Goal: Ask a question

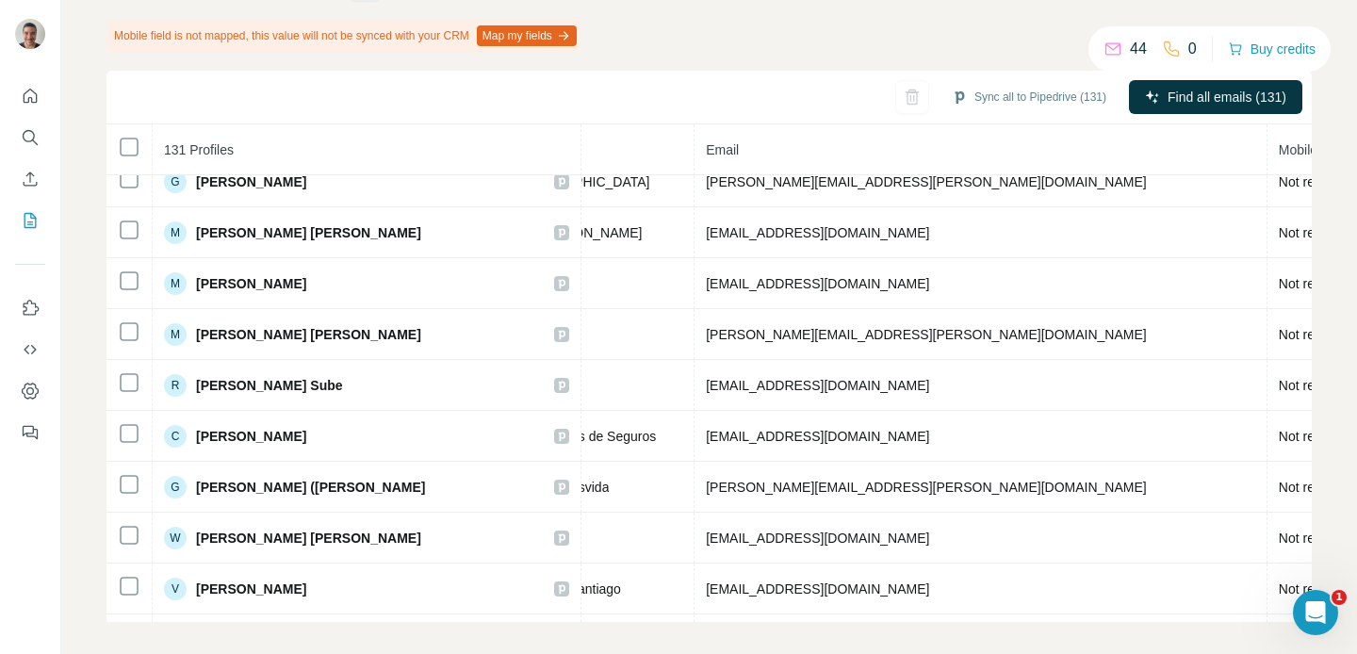
scroll to position [833, 620]
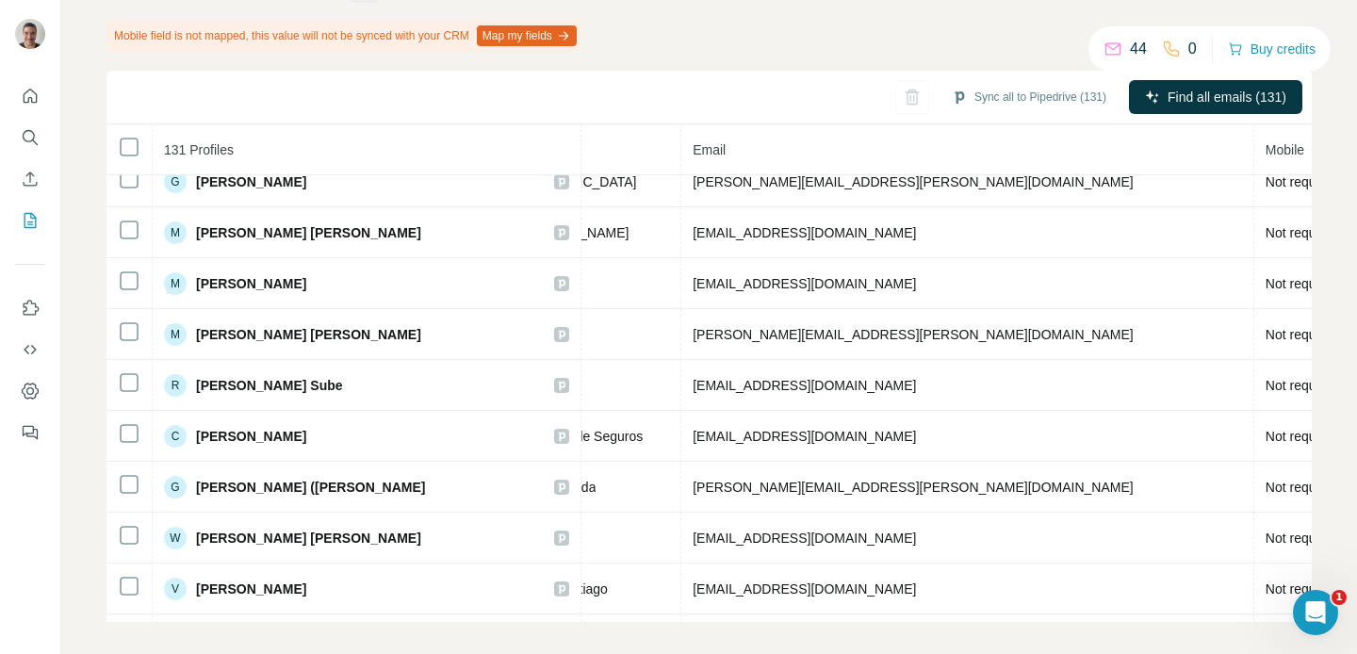
click at [904, 97] on div "Sync all to Pipedrive (131) Find all emails (131)" at bounding box center [709, 98] width 1205 height 54
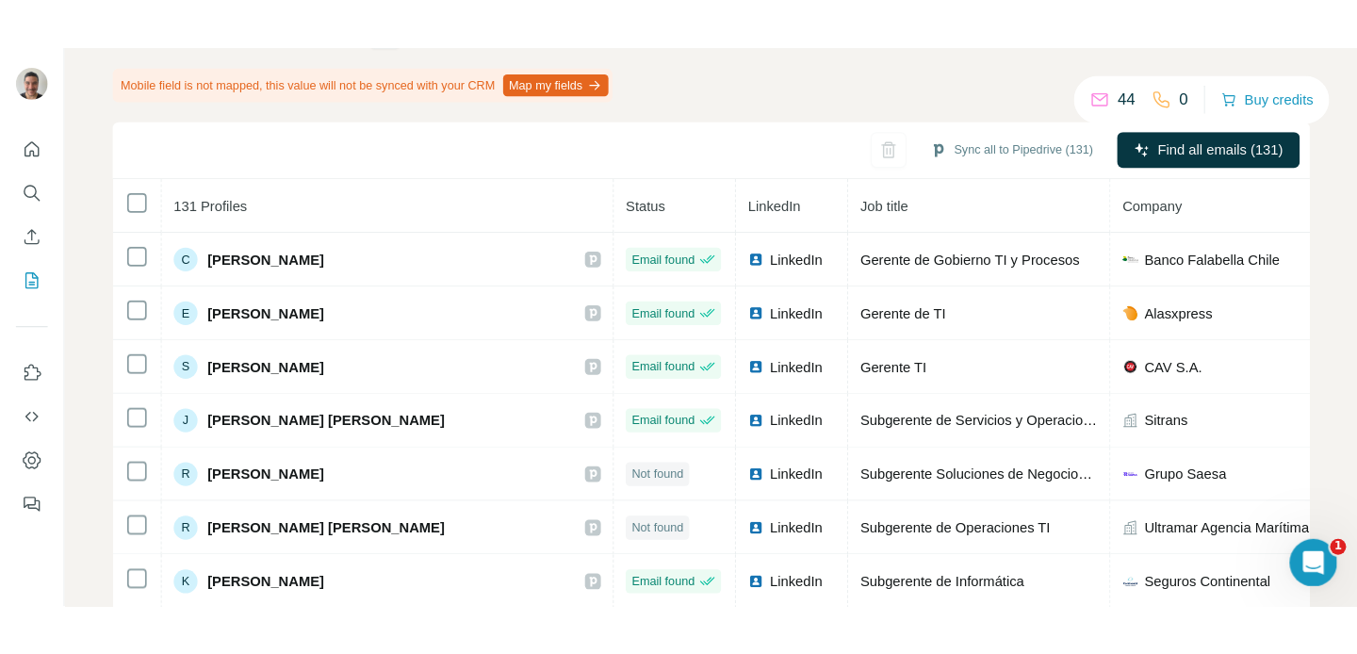
scroll to position [167, 0]
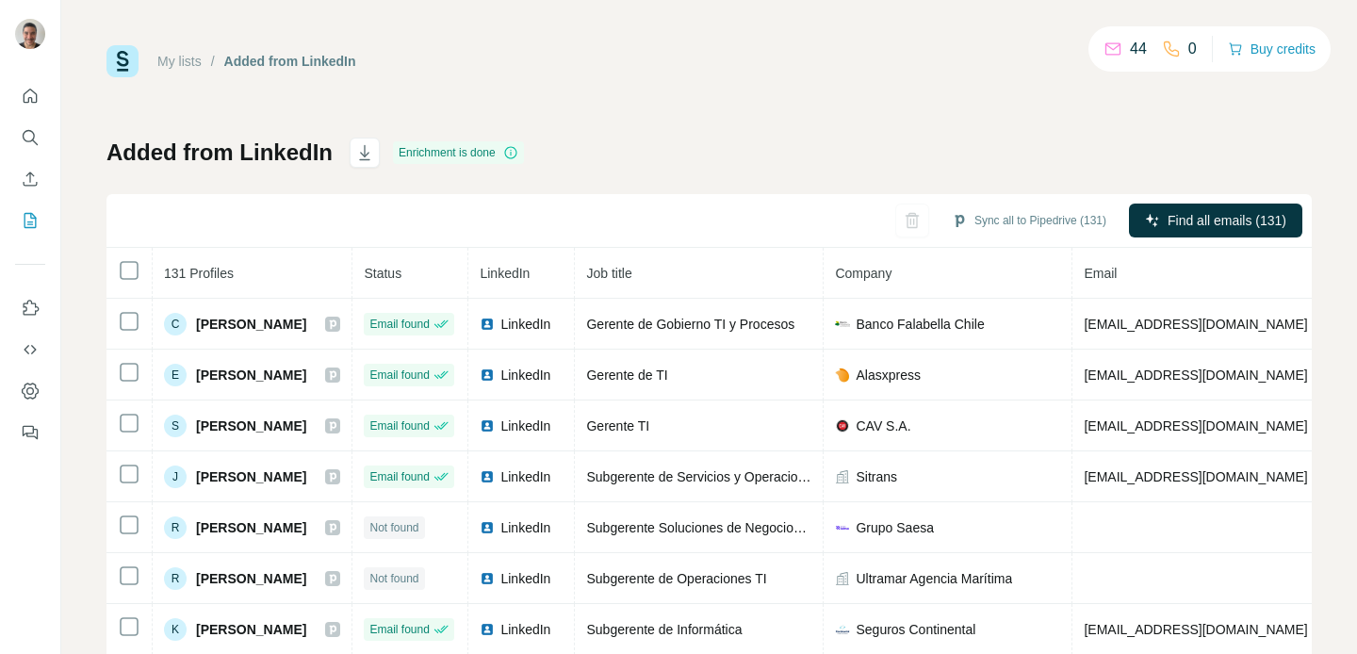
click at [1130, 49] on p "44" at bounding box center [1138, 49] width 17 height 23
click at [1109, 49] on icon at bounding box center [1113, 49] width 15 height 12
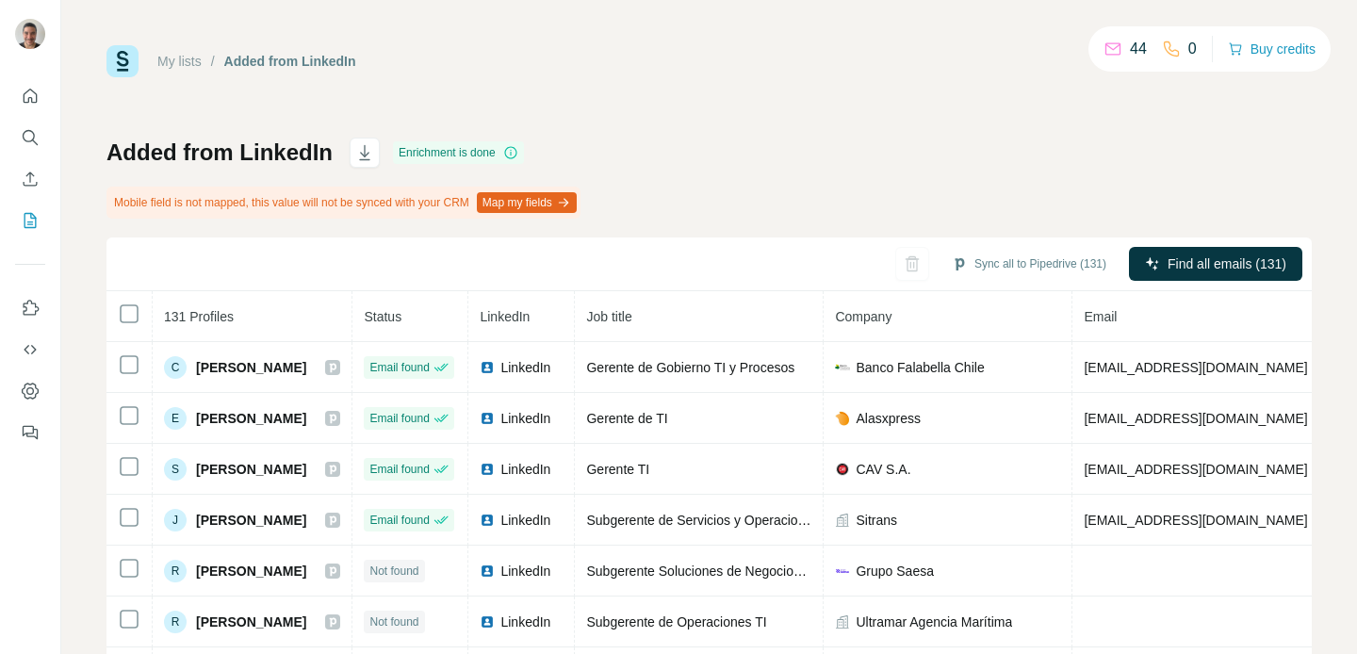
click at [942, 74] on div "My lists / Added from LinkedIn 44 0 Buy credits" at bounding box center [709, 61] width 1205 height 32
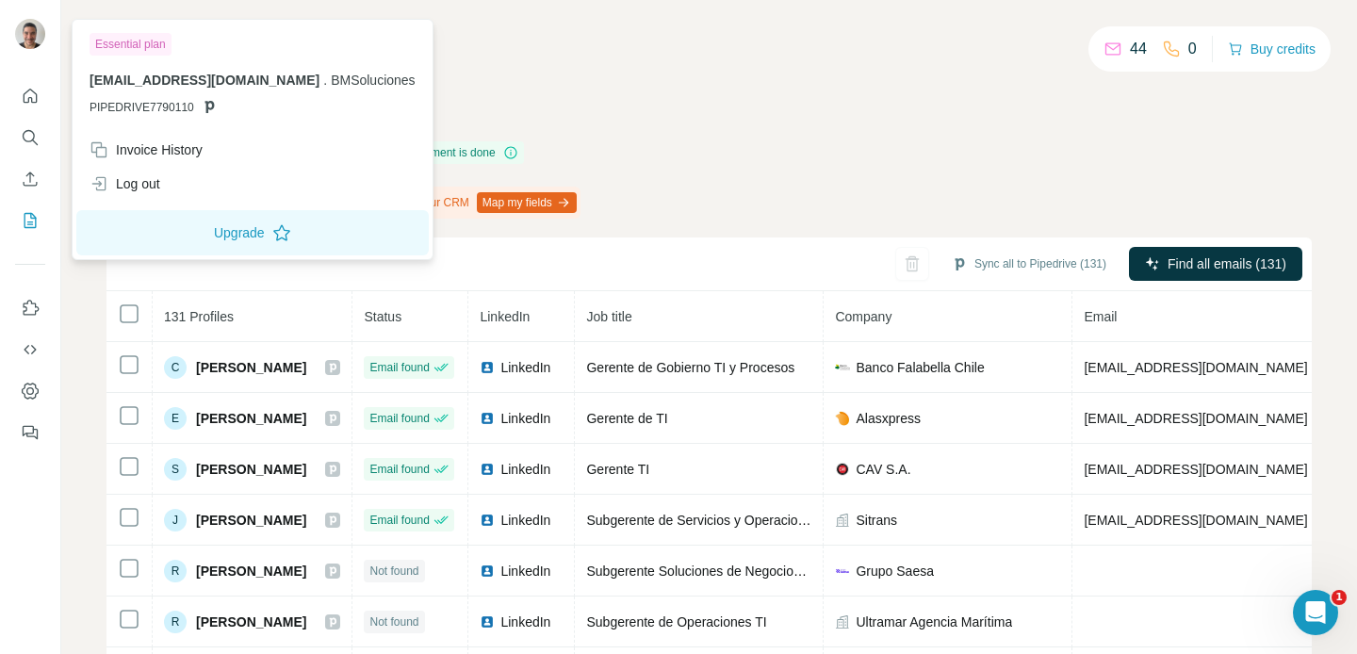
click at [34, 32] on img at bounding box center [30, 34] width 30 height 30
click at [30, 97] on icon "Quick start" at bounding box center [31, 96] width 14 height 14
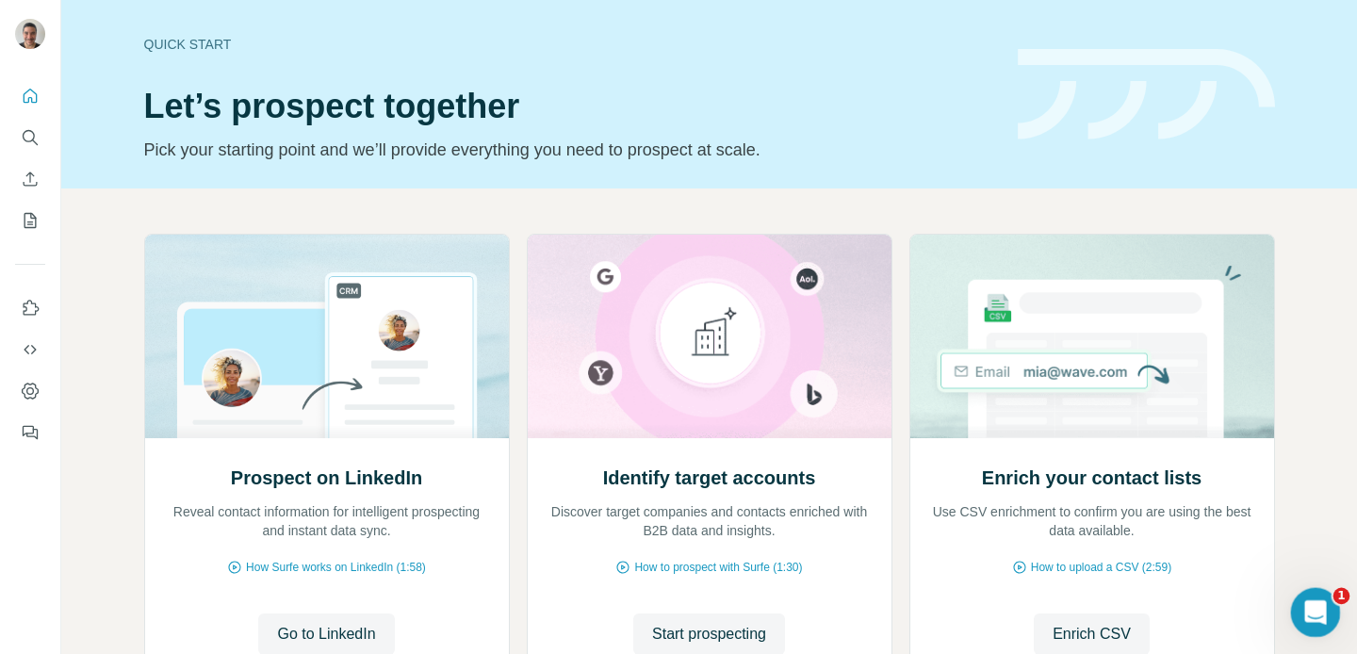
click at [1302, 604] on icon "Abrir Intercom Messenger" at bounding box center [1313, 610] width 31 height 31
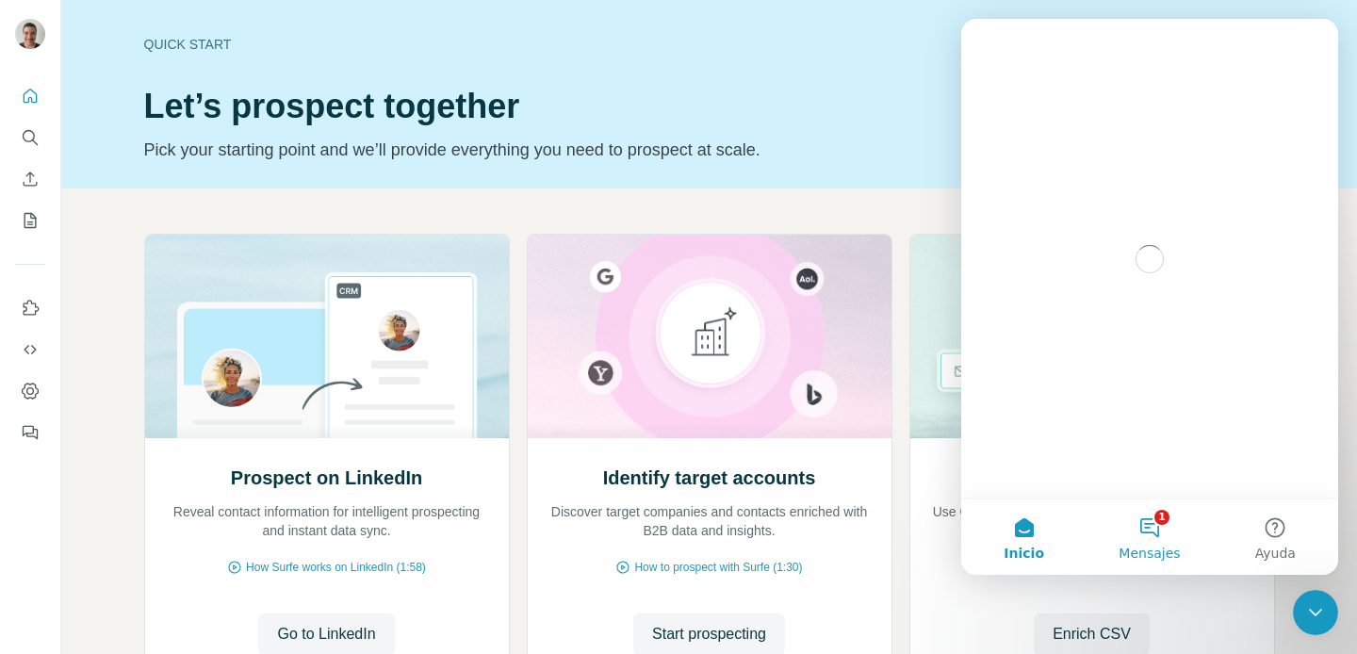
click at [1153, 543] on button "1 Mensajes" at bounding box center [1149, 537] width 125 height 75
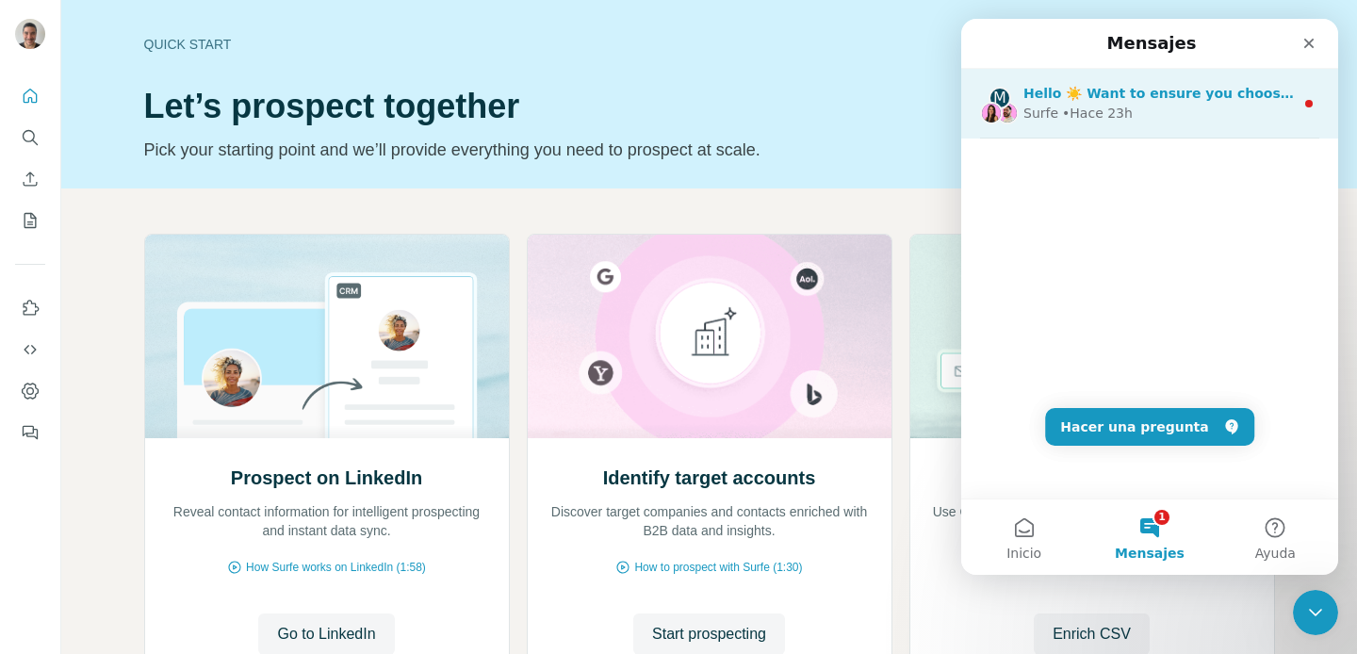
click at [1194, 108] on div "Surfe • Hace 23h" at bounding box center [1159, 114] width 271 height 20
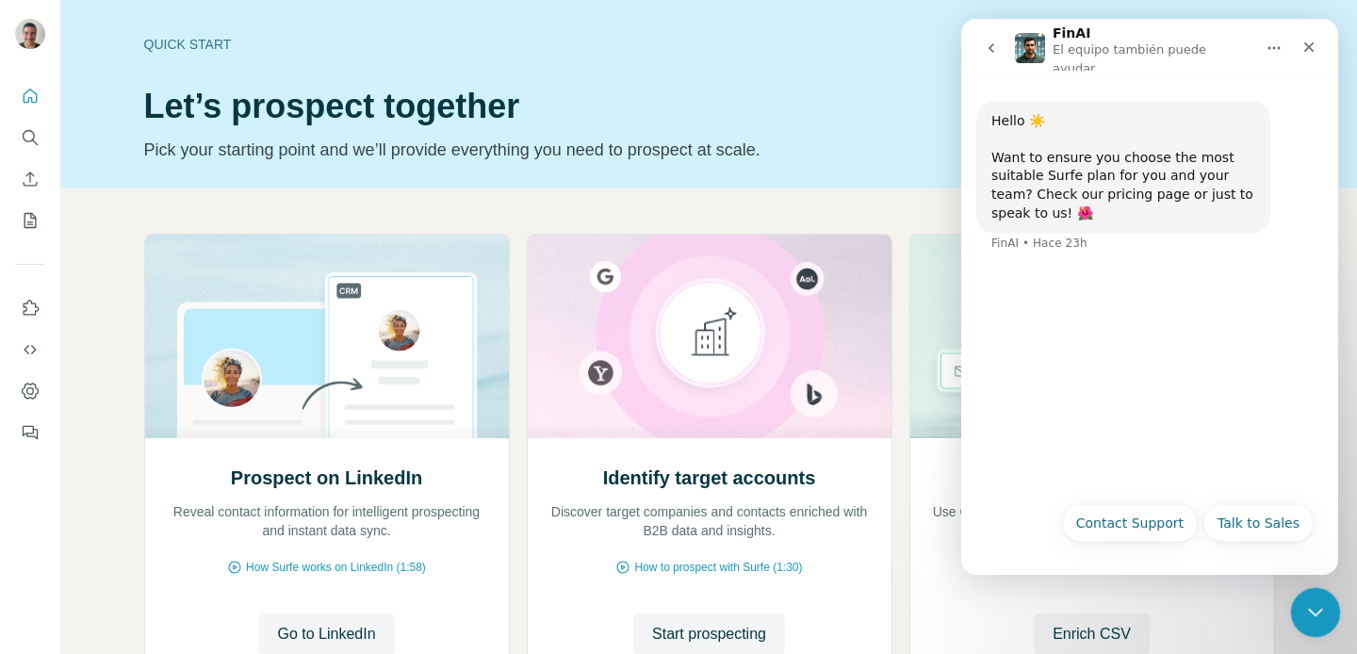
click at [1311, 606] on icon "Cerrar Intercom Messenger" at bounding box center [1313, 610] width 23 height 23
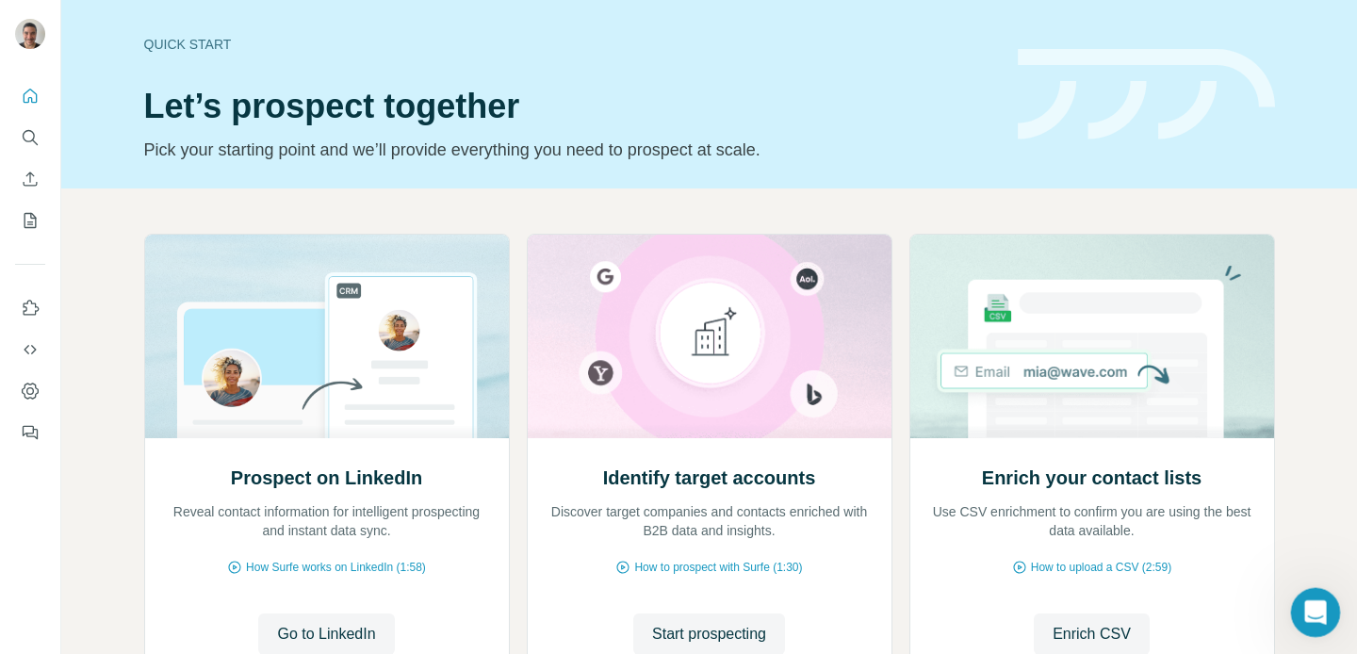
click at [1311, 606] on icon "Abrir Intercom Messenger" at bounding box center [1313, 610] width 31 height 31
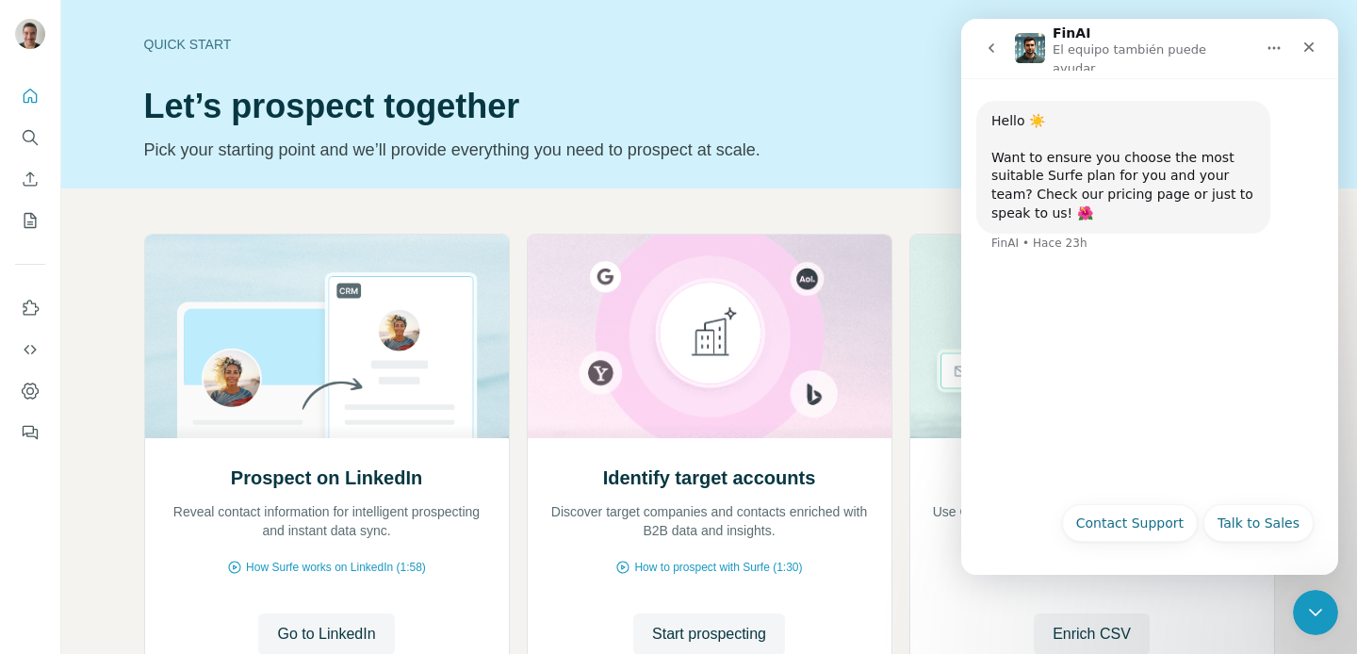
click at [1001, 42] on button "go back" at bounding box center [992, 48] width 36 height 36
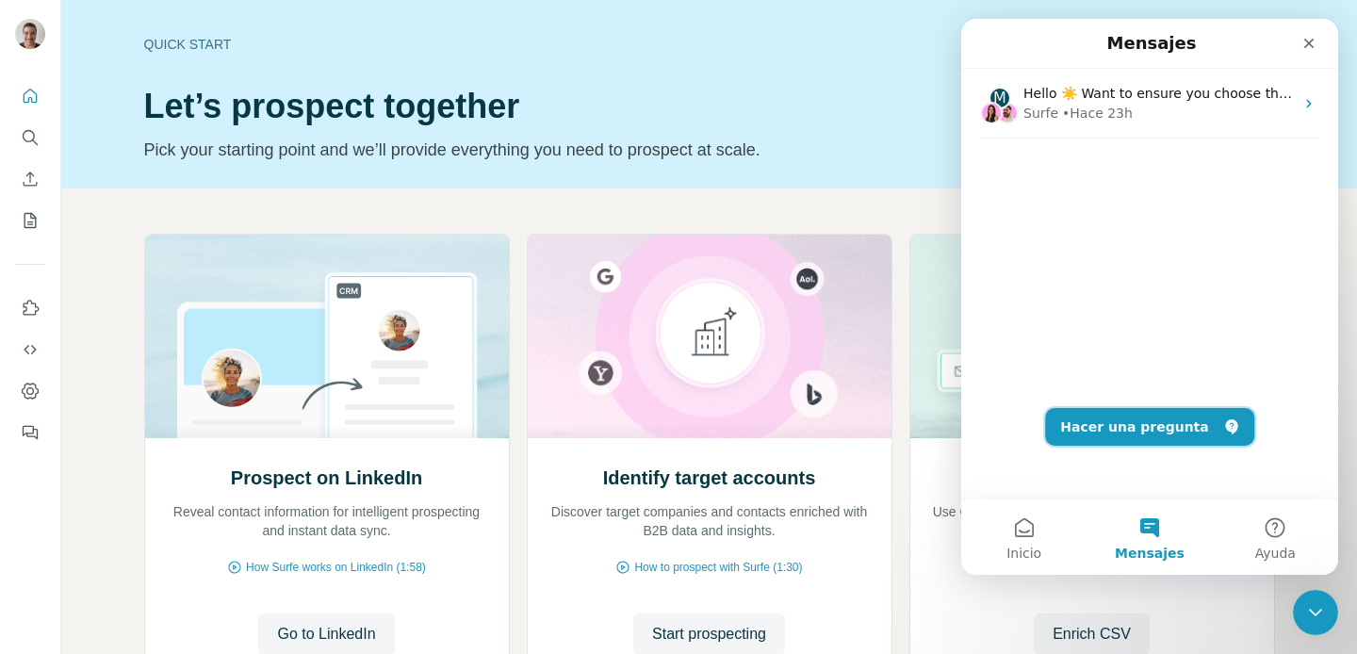
click at [1171, 427] on button "Hacer una pregunta" at bounding box center [1149, 427] width 209 height 38
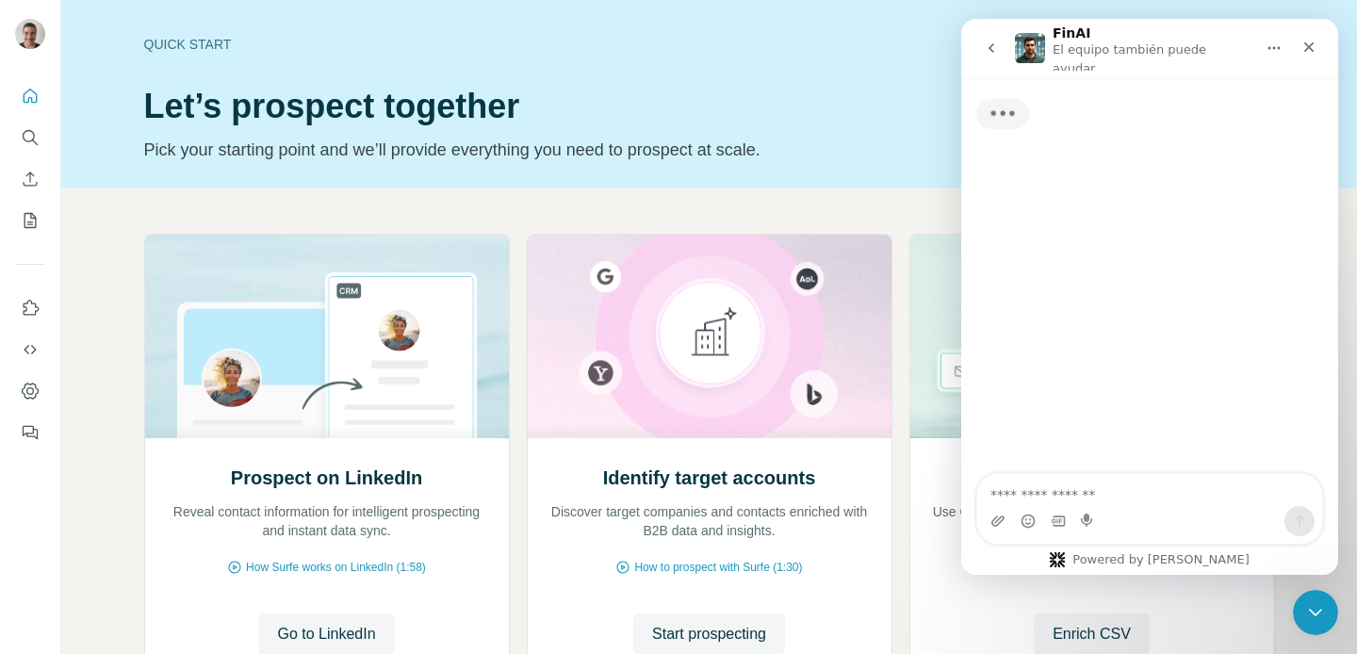
click at [1050, 485] on textarea "Haz una pregunta…" at bounding box center [1149, 490] width 345 height 32
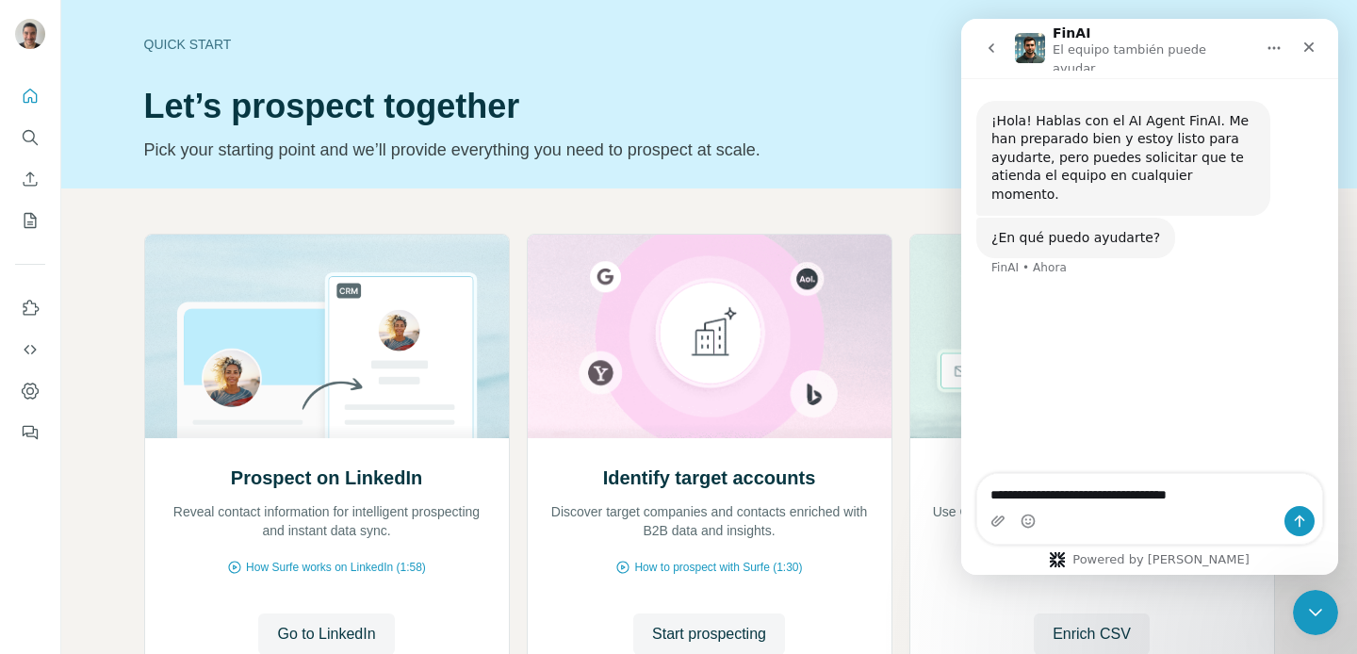
type textarea "**********"
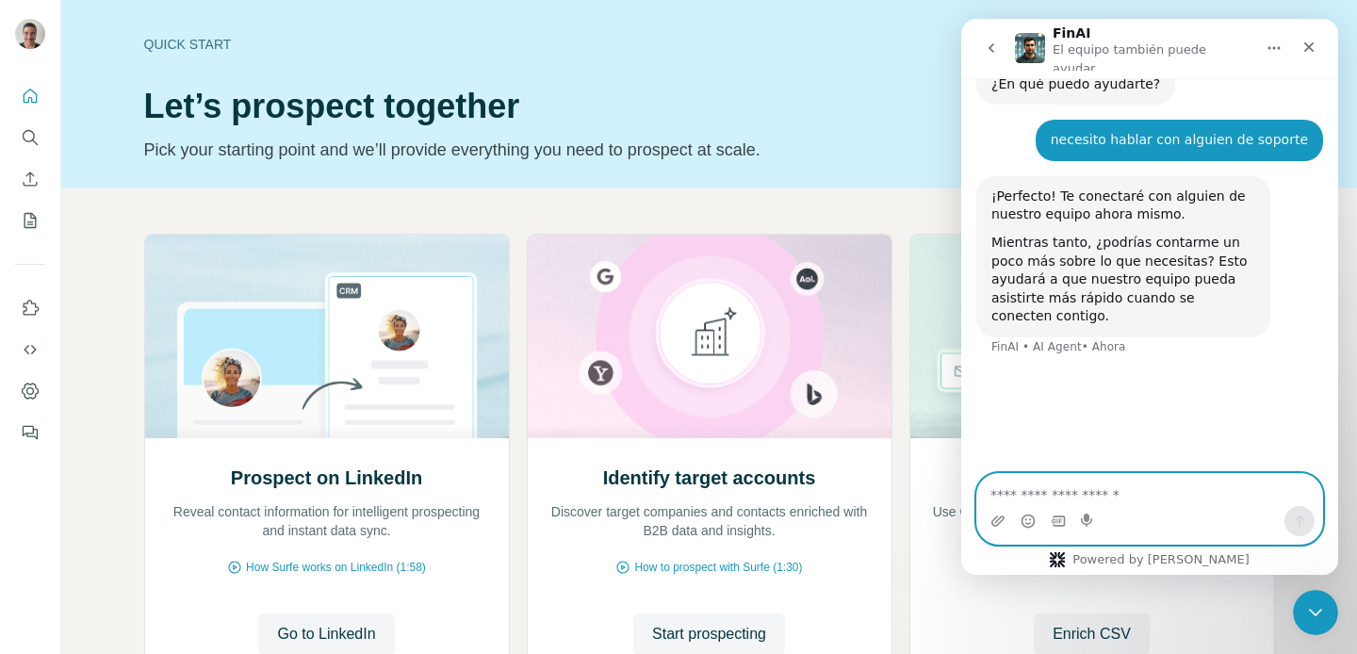
scroll to position [182, 0]
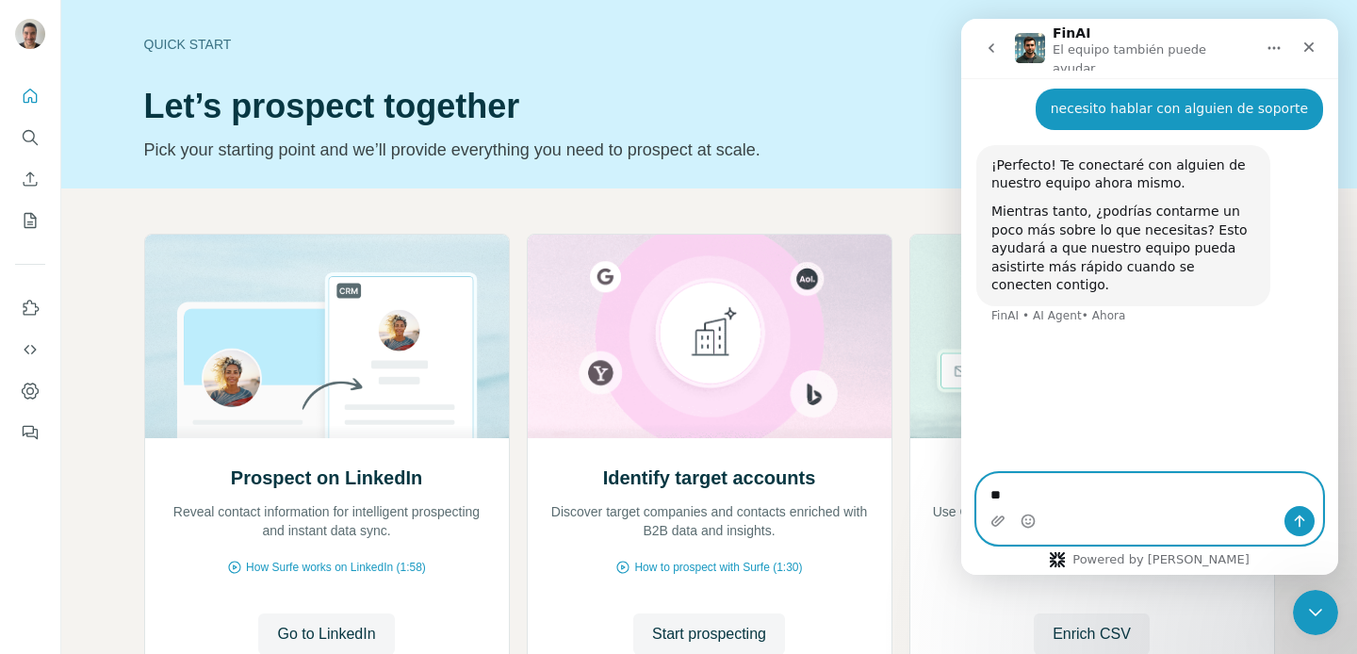
type textarea "*"
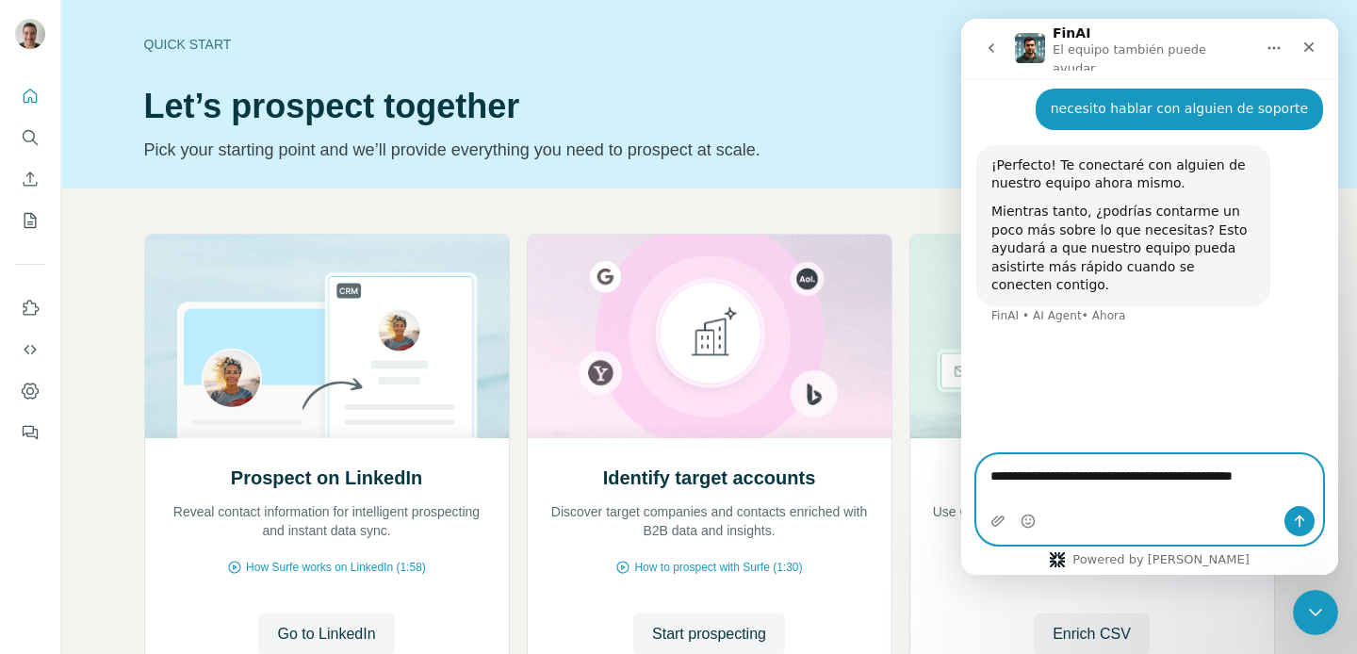
scroll to position [163, 0]
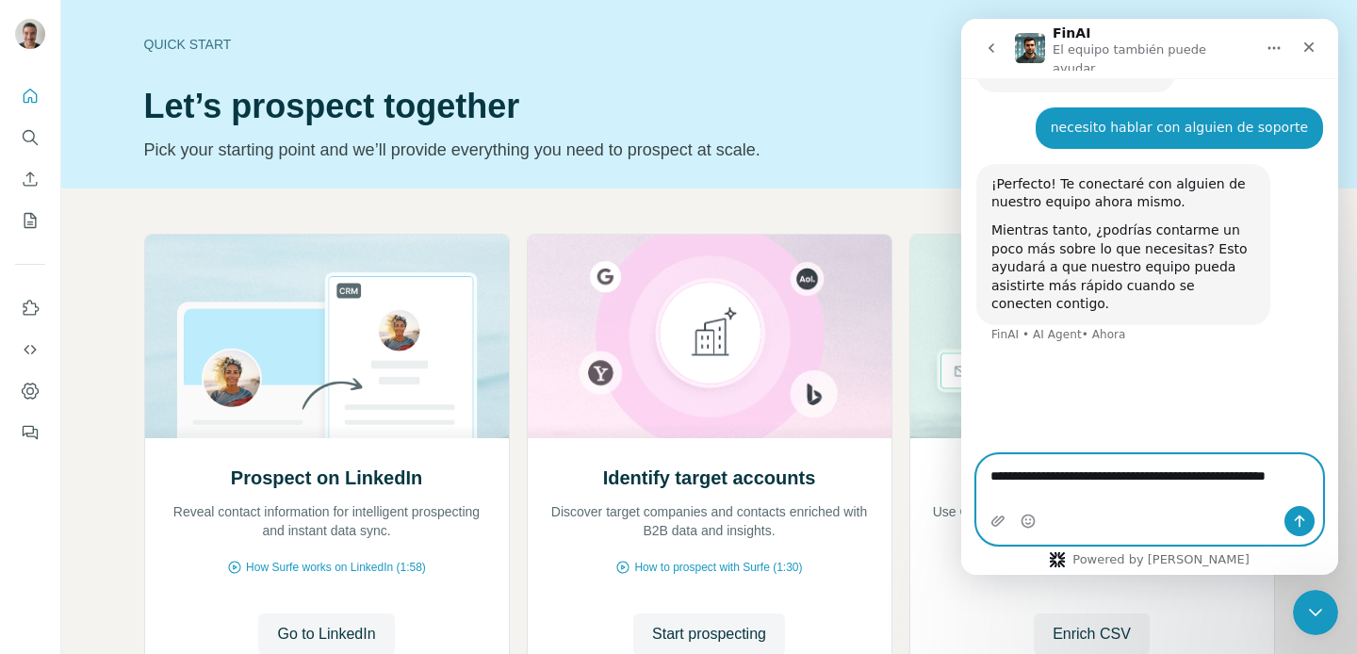
click at [1158, 478] on textarea "**********" at bounding box center [1149, 480] width 345 height 51
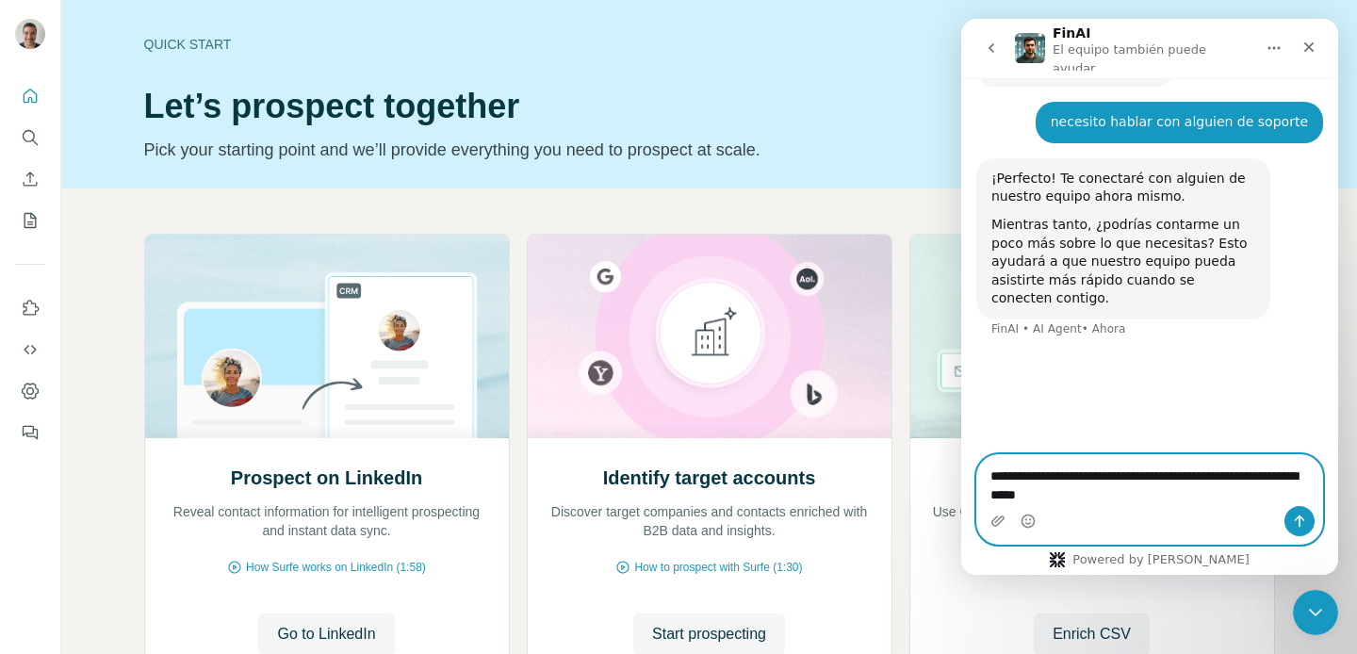
scroll to position [216, 0]
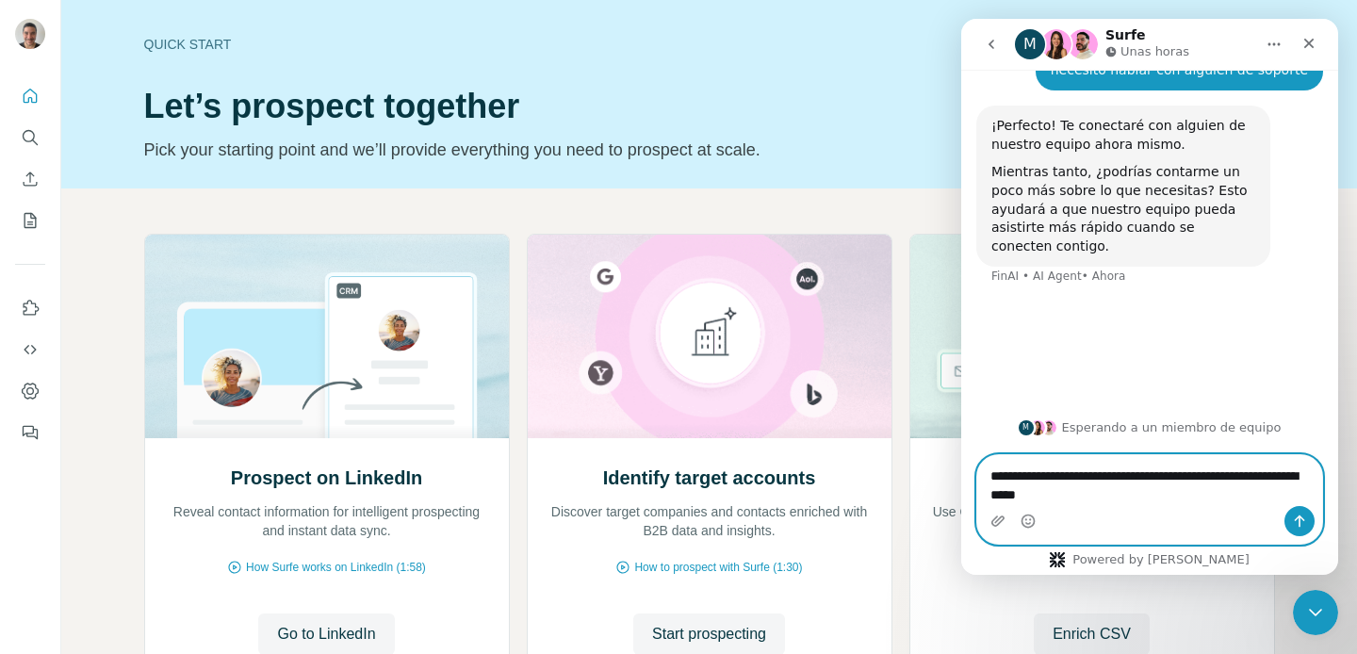
click at [1147, 482] on textarea "**********" at bounding box center [1149, 480] width 345 height 51
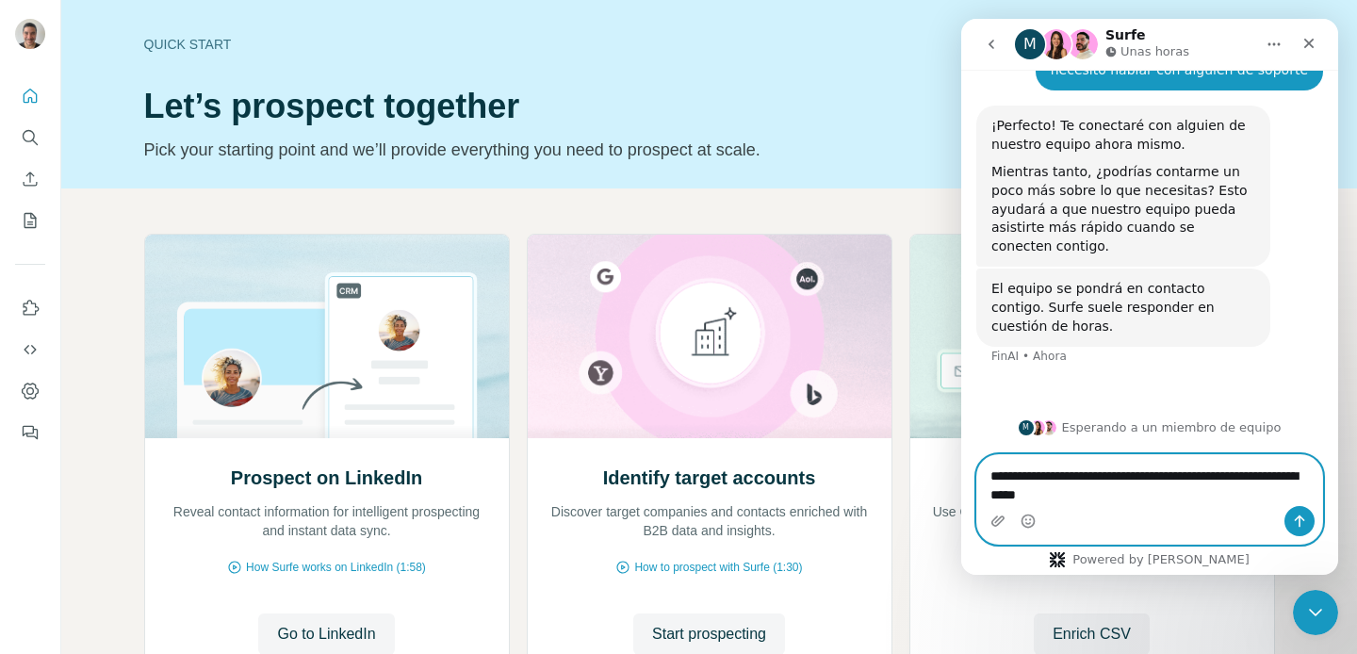
click at [1143, 496] on textarea "**********" at bounding box center [1149, 480] width 345 height 51
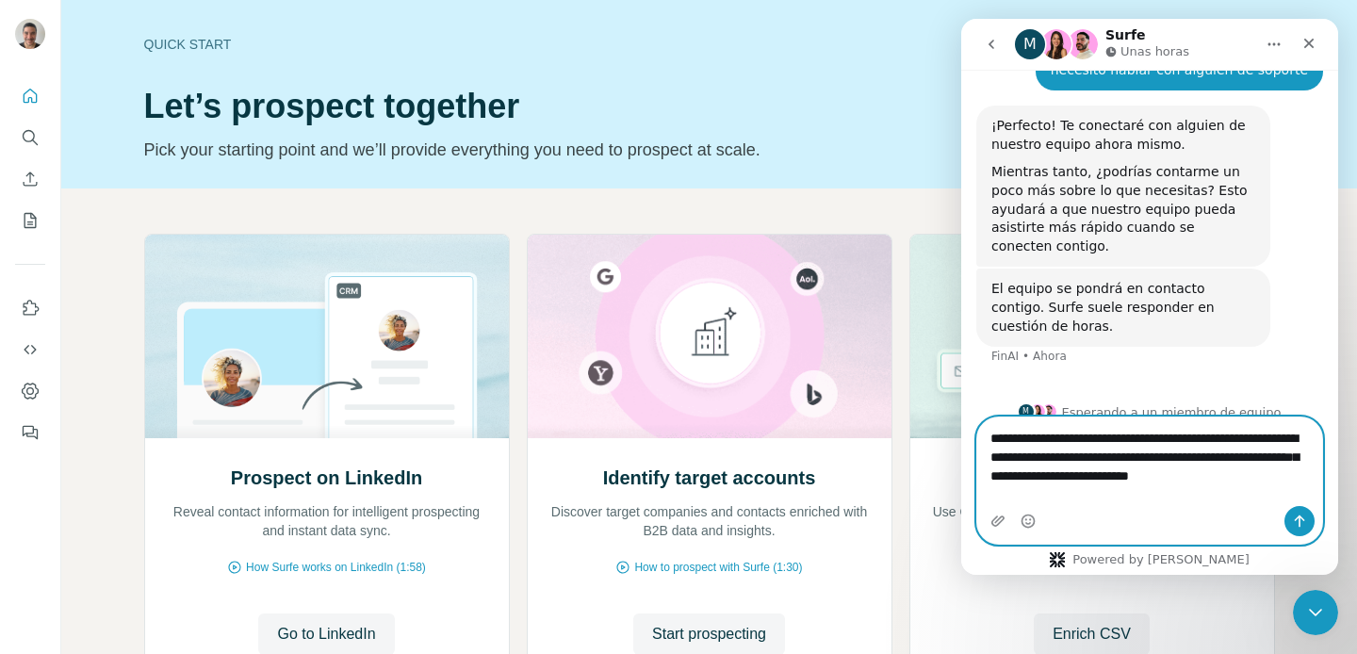
type textarea "**********"
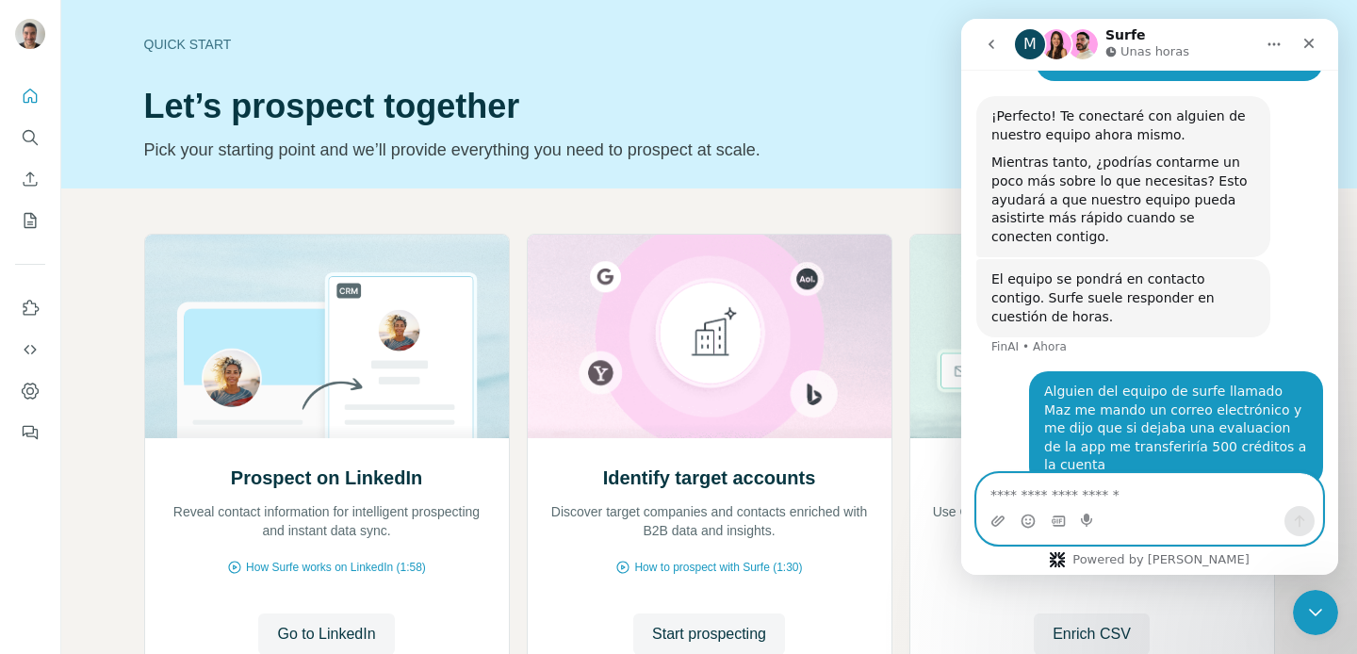
scroll to position [223, 0]
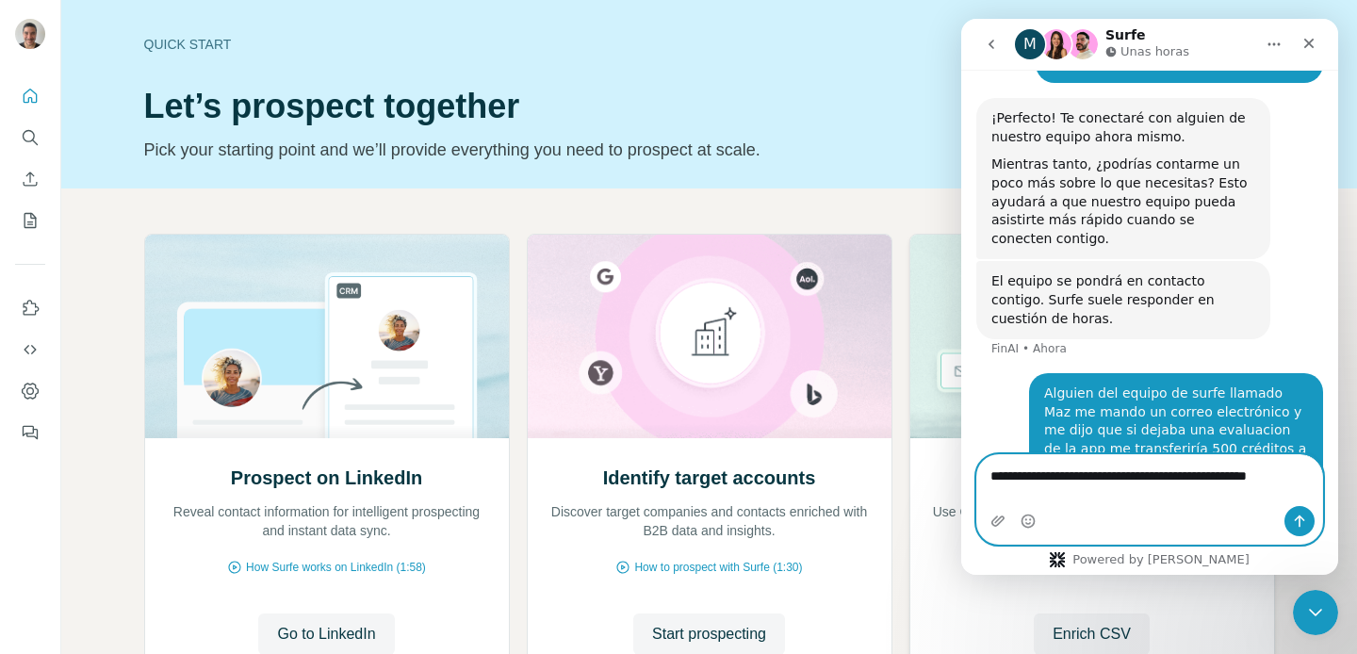
type textarea "**********"
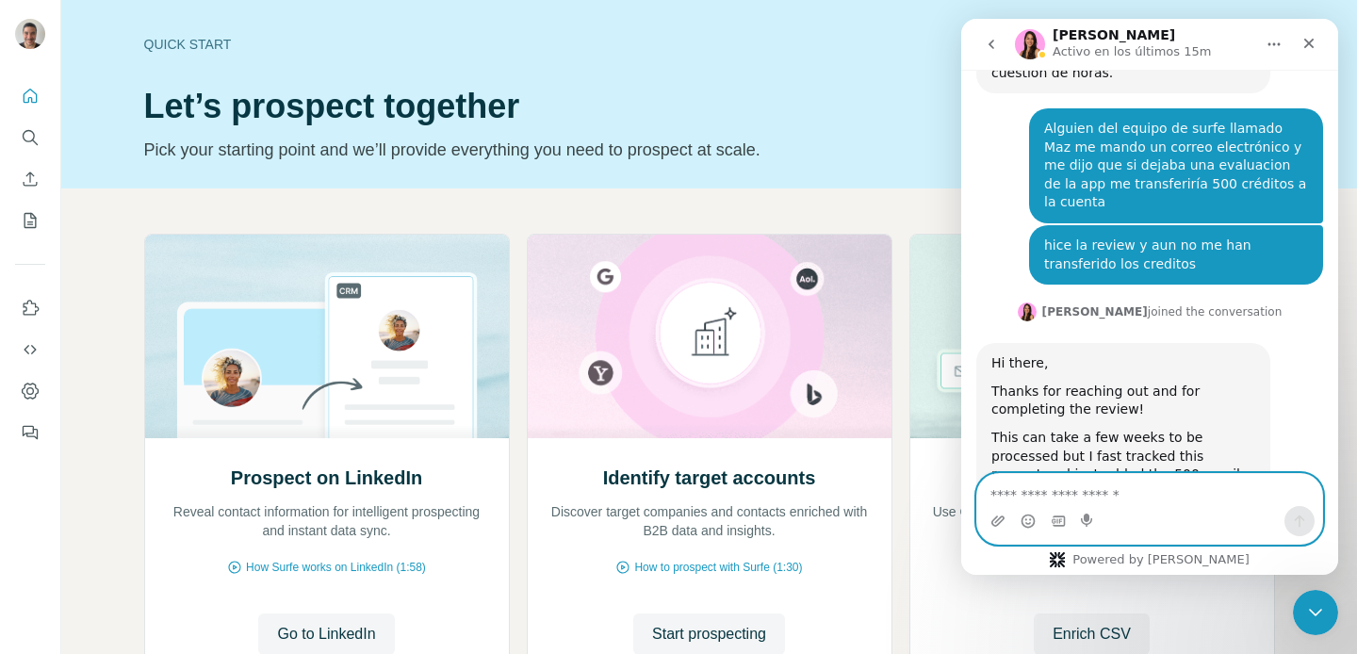
scroll to position [502, 0]
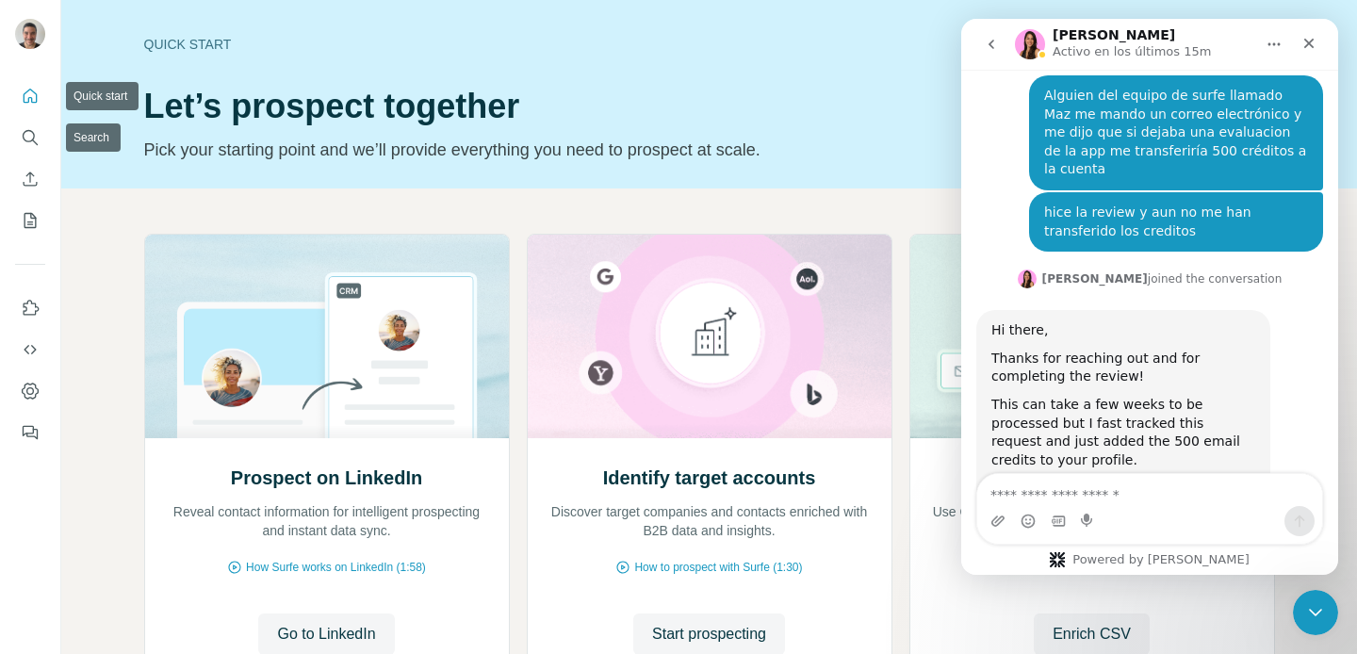
click at [31, 108] on button "Quick start" at bounding box center [30, 96] width 30 height 34
click at [1180, 29] on div "Aurélie Activo en los últimos 15m" at bounding box center [1134, 44] width 162 height 33
click at [1313, 605] on icon "Cerrar Intercom Messenger" at bounding box center [1313, 610] width 23 height 23
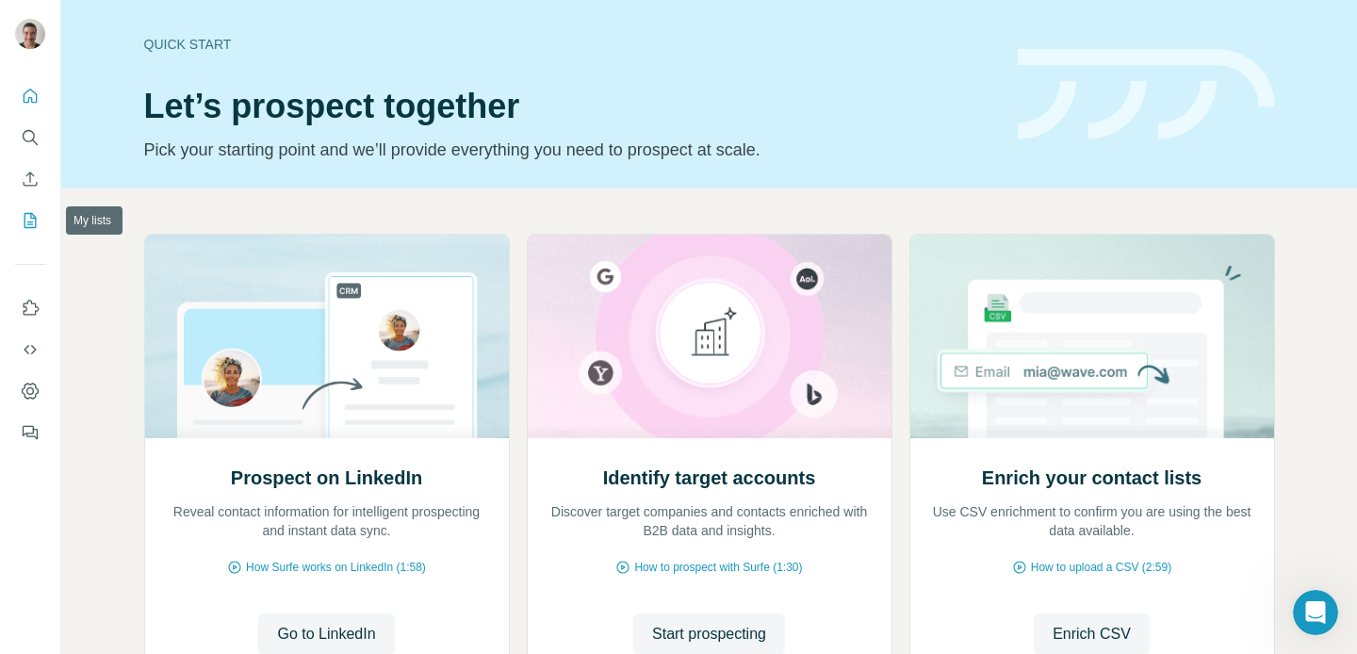
click at [28, 221] on icon "My lists" at bounding box center [31, 219] width 9 height 12
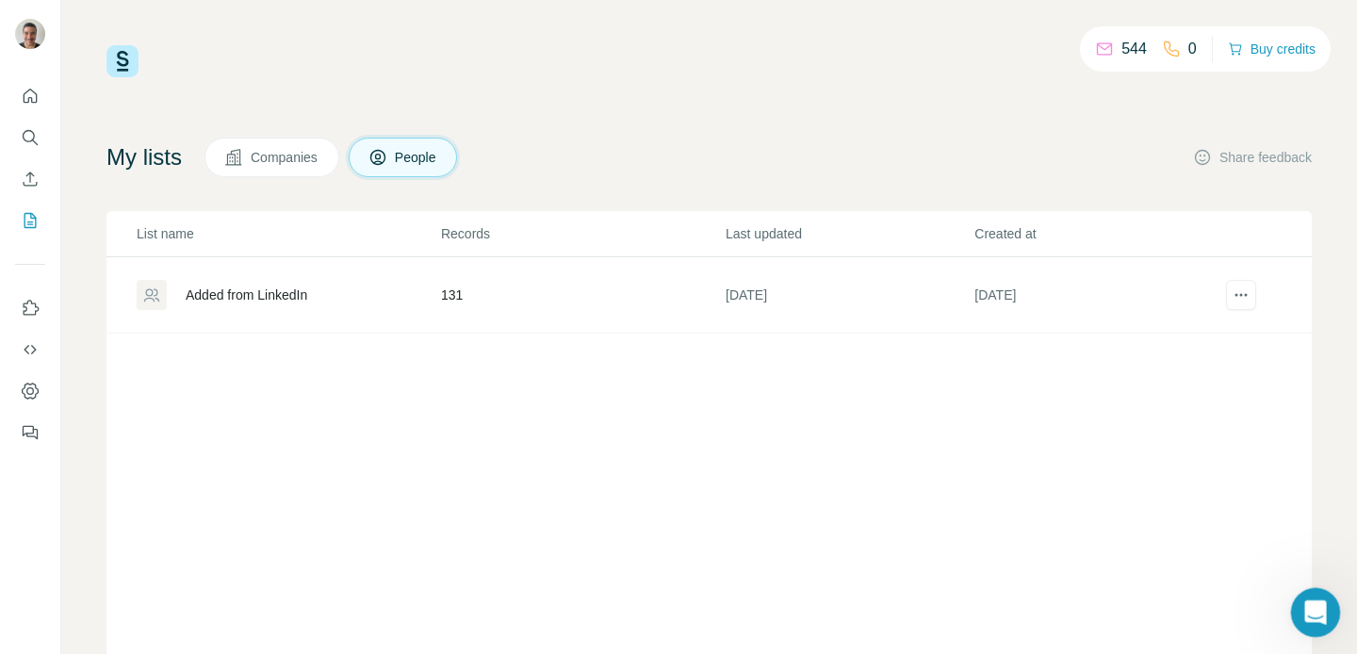
click at [1316, 593] on div "Abrir Intercom Messenger" at bounding box center [1313, 610] width 62 height 62
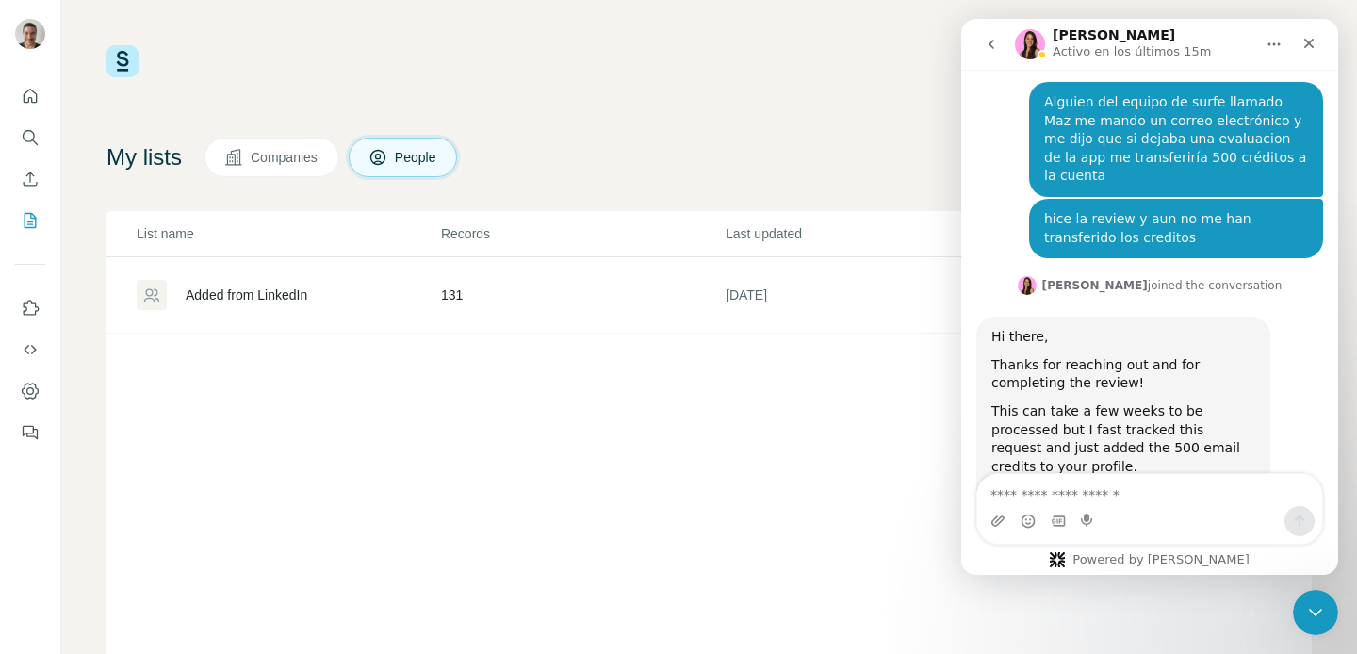
scroll to position [502, 0]
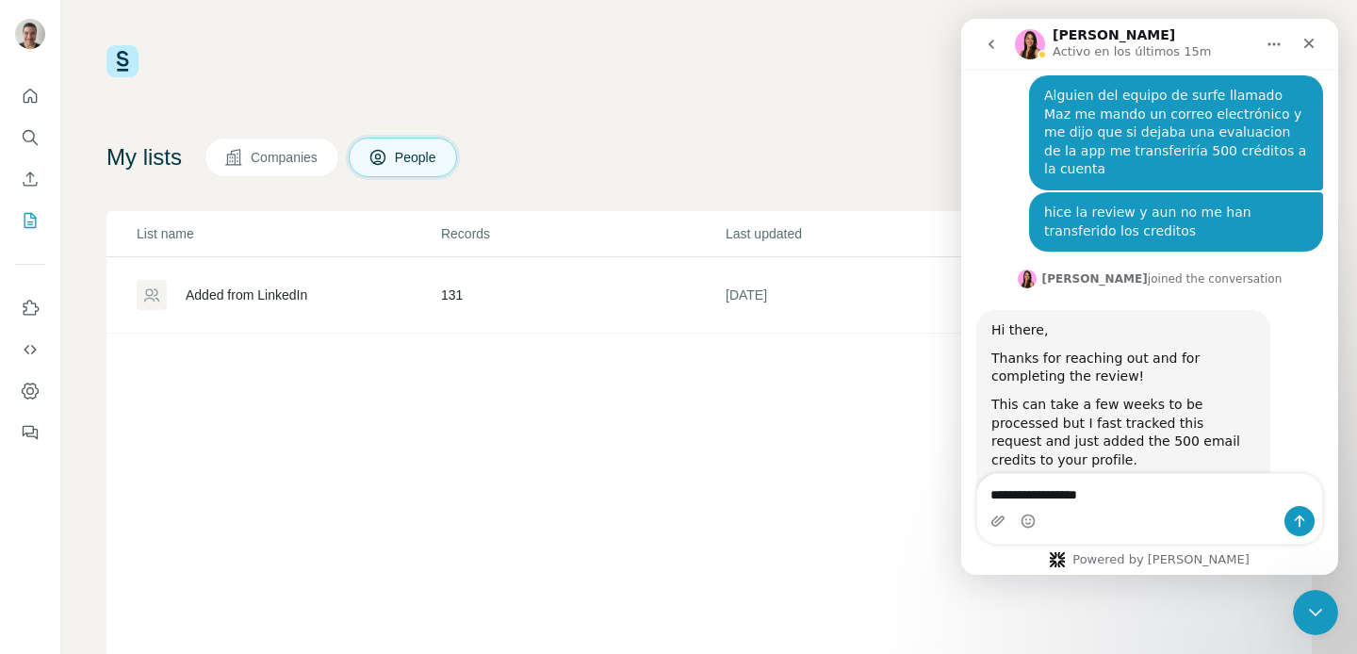
type textarea "**********"
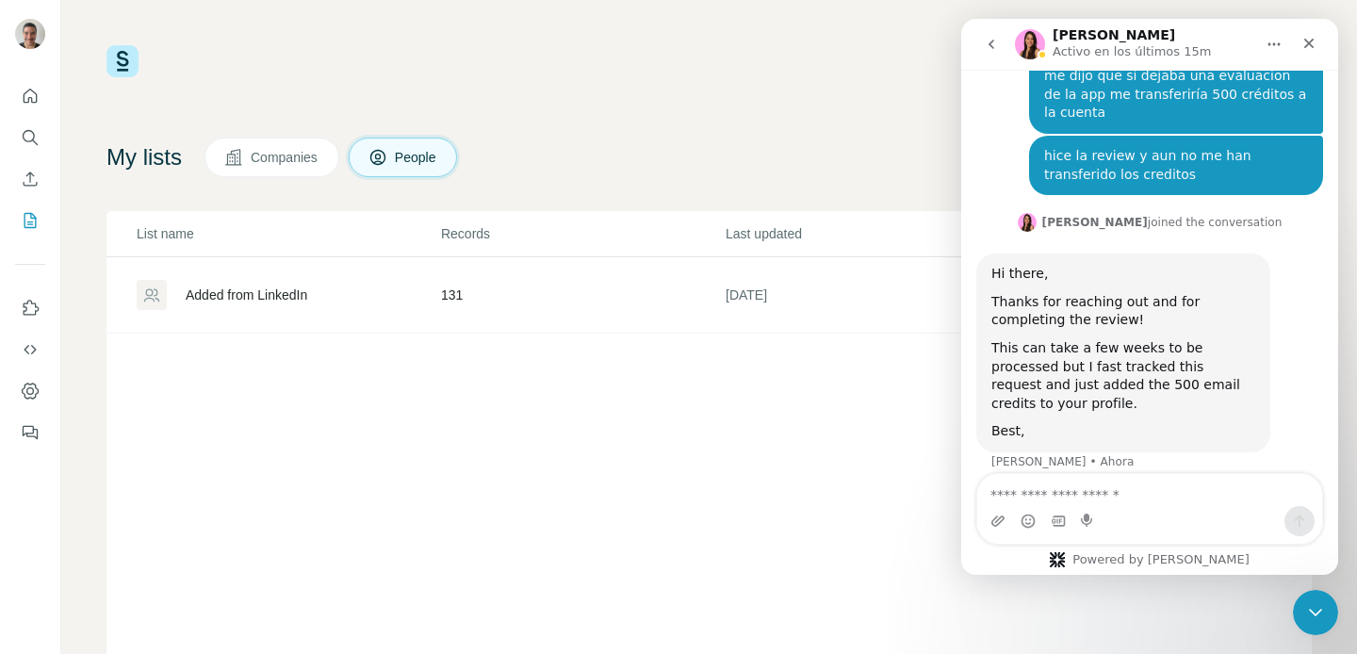
click at [990, 42] on icon "go back" at bounding box center [991, 44] width 15 height 15
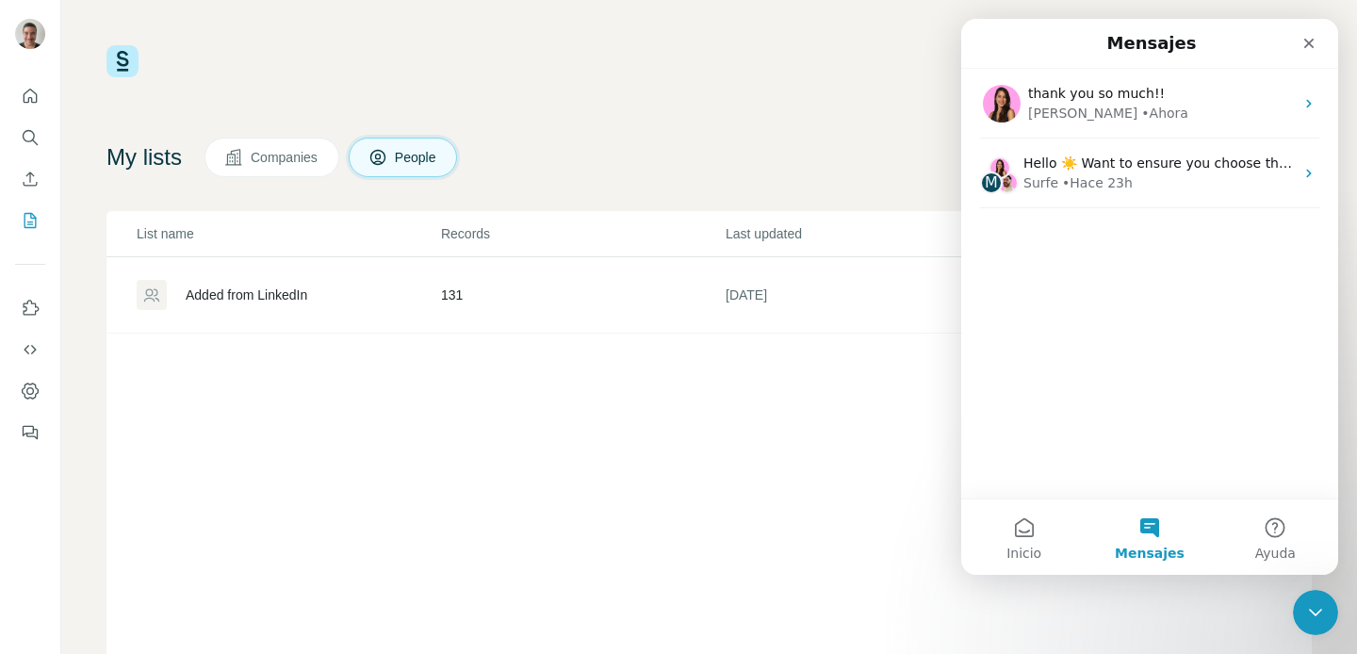
scroll to position [0, 0]
click at [1310, 44] on icon "Cerrar" at bounding box center [1309, 44] width 10 height 10
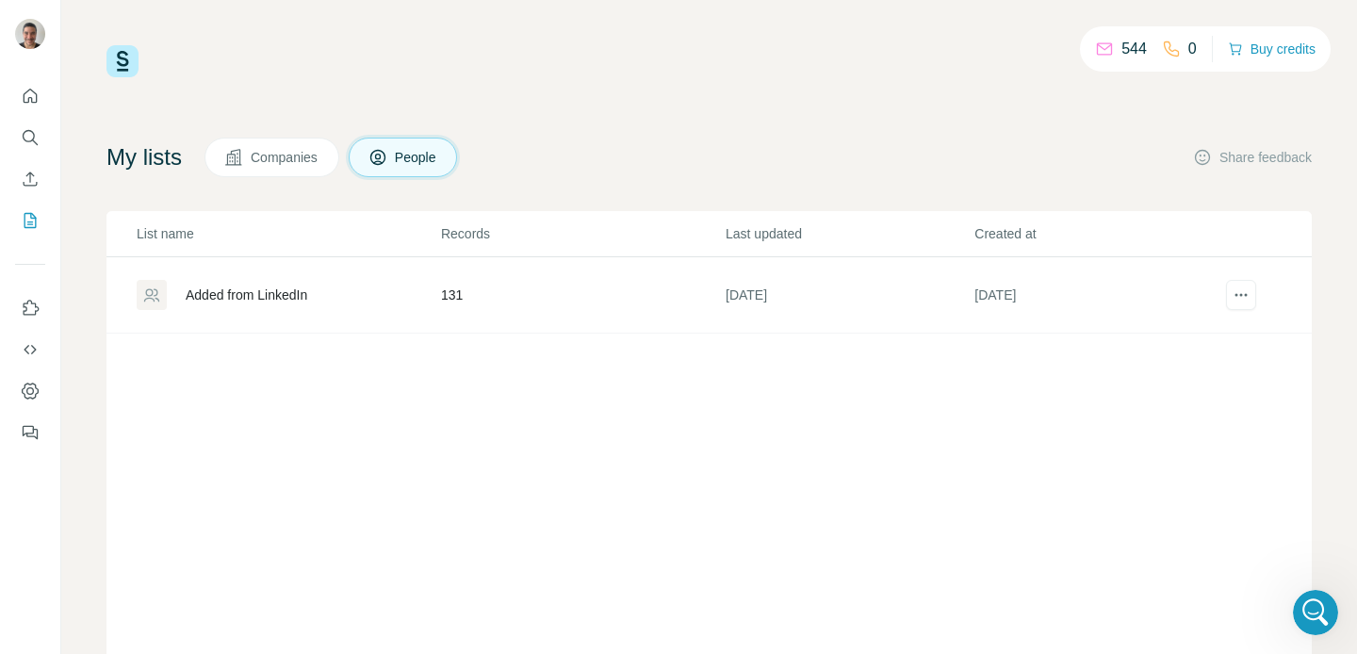
click at [652, 163] on div "My lists Companies People Share feedback" at bounding box center [709, 158] width 1205 height 40
click at [263, 165] on span "Companies" at bounding box center [285, 157] width 69 height 19
click at [405, 139] on button "People" at bounding box center [403, 158] width 109 height 40
click at [39, 243] on div at bounding box center [30, 259] width 60 height 382
click at [36, 233] on button "My lists" at bounding box center [30, 221] width 30 height 34
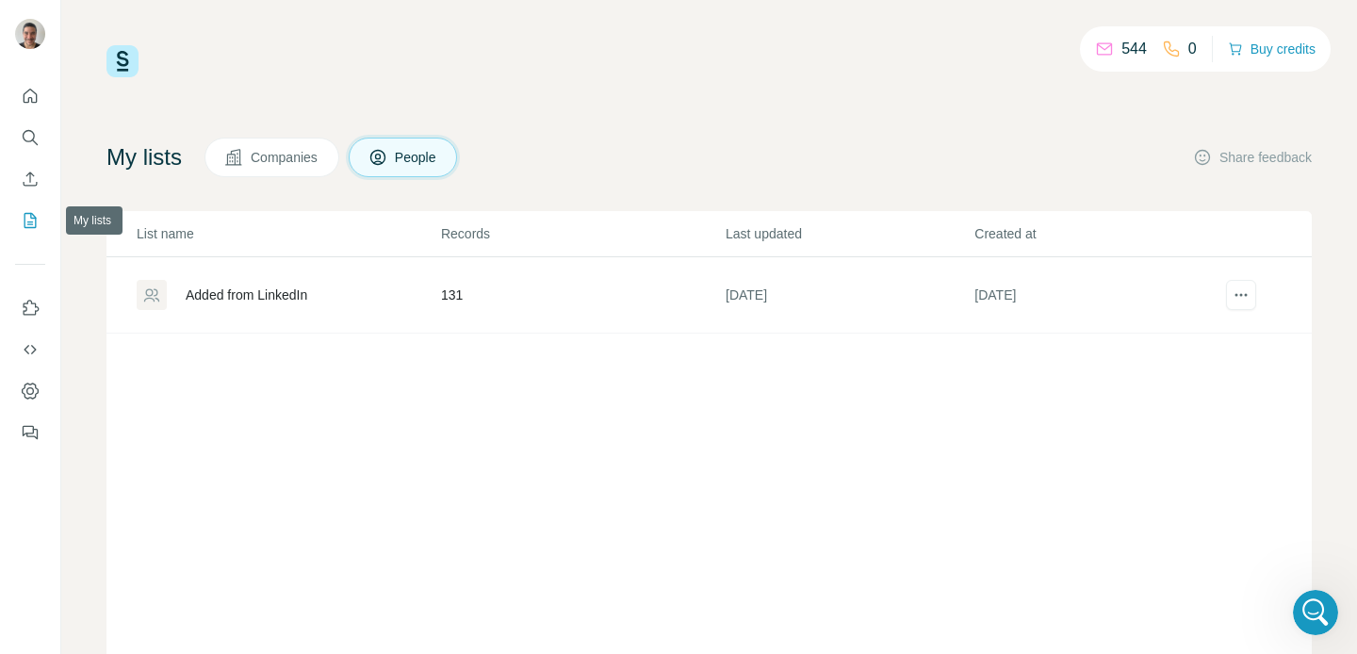
click at [36, 233] on button "My lists" at bounding box center [30, 221] width 30 height 34
click at [430, 152] on span "People" at bounding box center [416, 157] width 43 height 19
click at [387, 40] on div "544 0 Buy credits My lists Companies People Share feedback List name Records La…" at bounding box center [709, 327] width 1296 height 654
click at [32, 220] on icon "My lists" at bounding box center [30, 220] width 19 height 19
click at [265, 289] on div "Added from LinkedIn" at bounding box center [247, 295] width 122 height 19
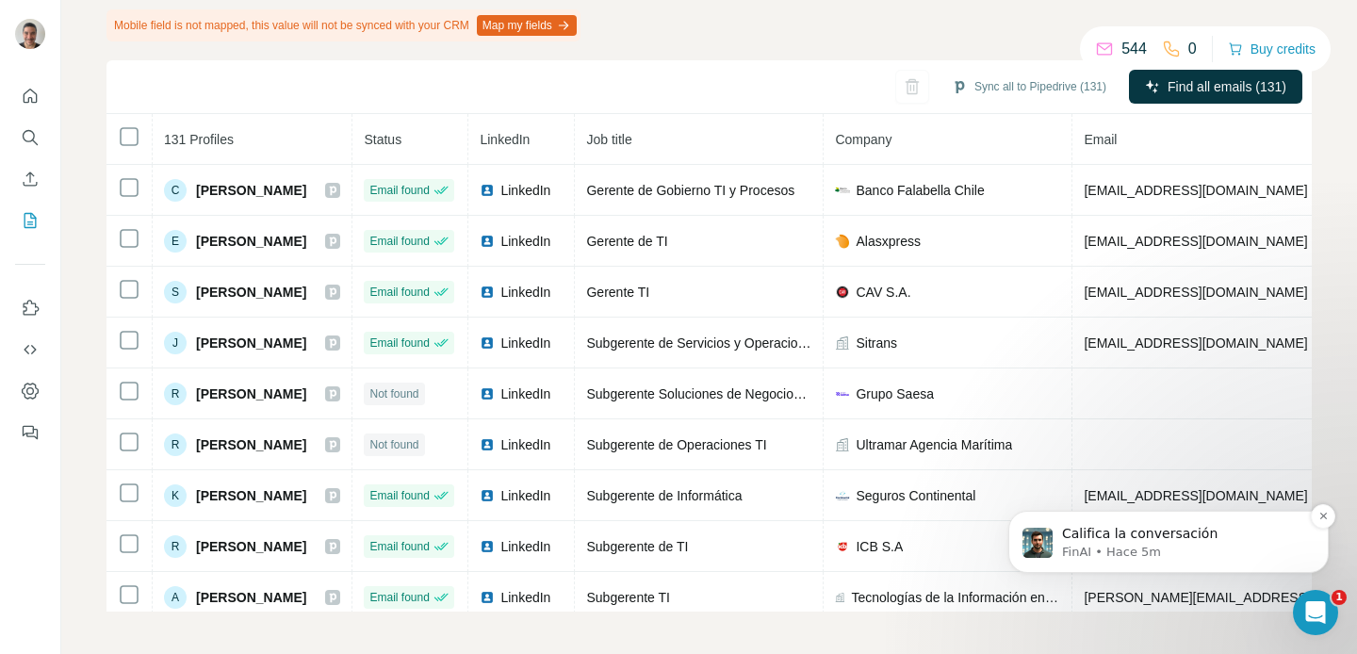
click at [1211, 555] on p "FinAI • Hace 5m" at bounding box center [1183, 552] width 243 height 17
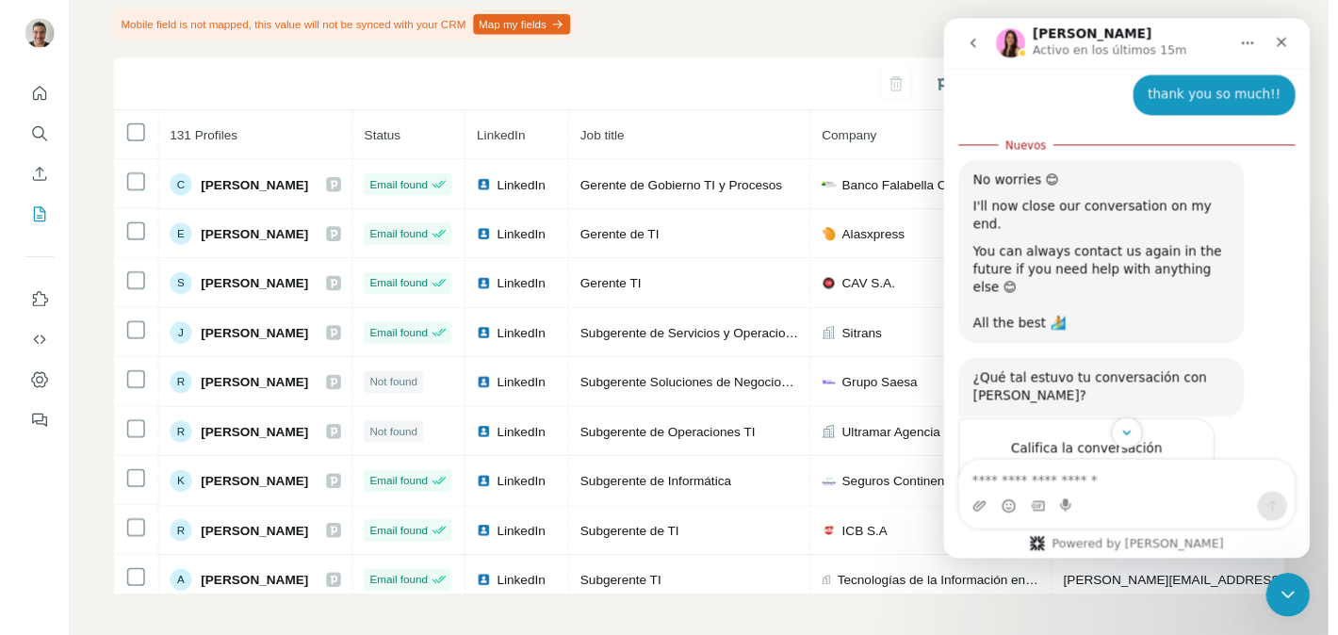
scroll to position [995, 0]
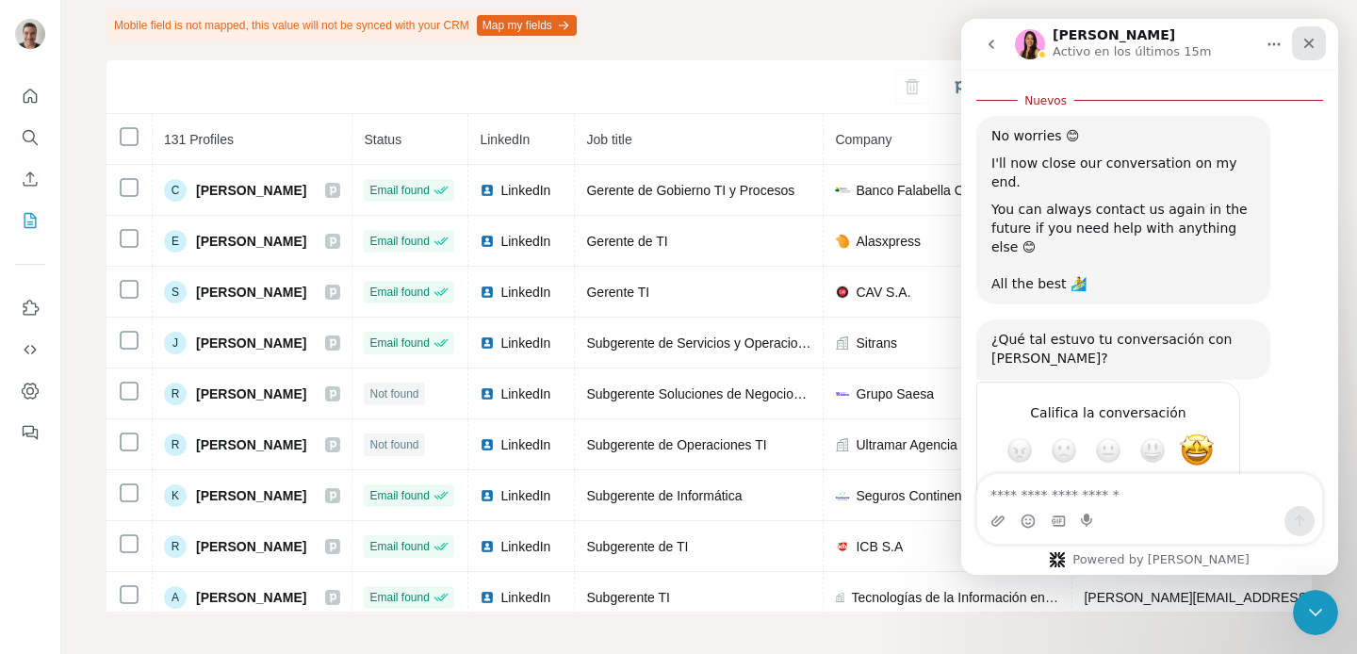
click at [1313, 33] on div "Cerrar" at bounding box center [1309, 43] width 34 height 34
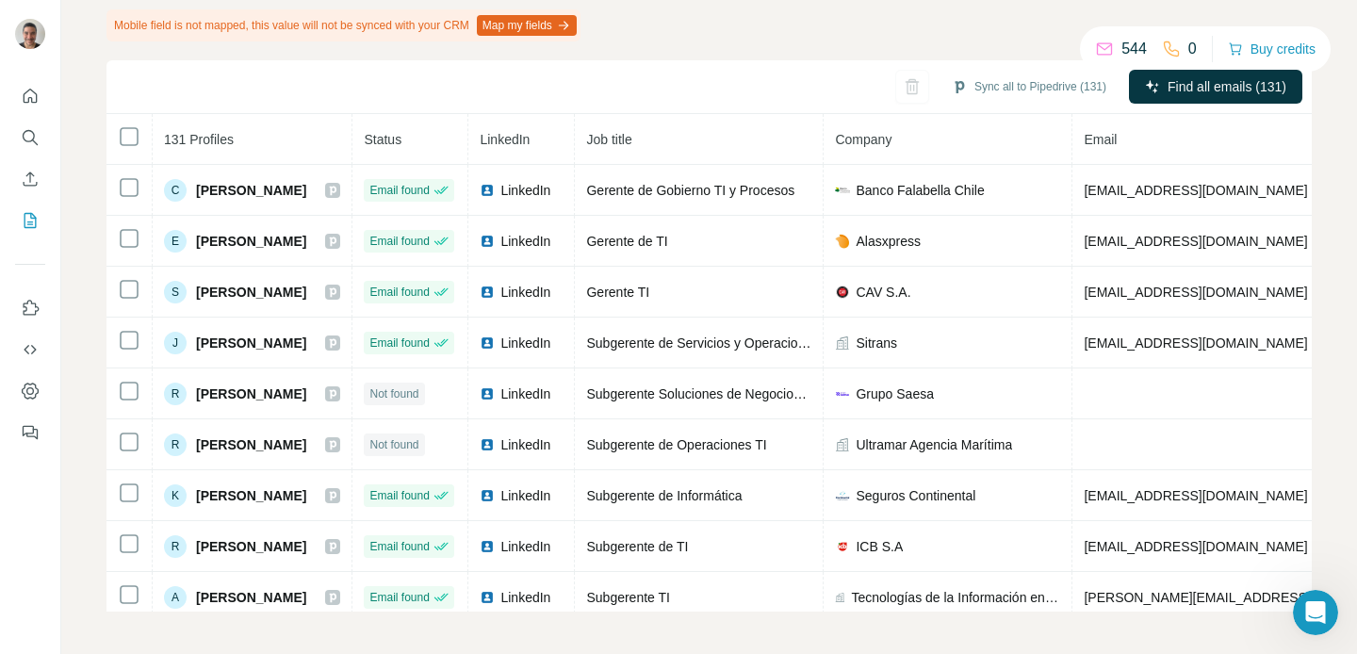
click at [689, 68] on div "Sync all to Pipedrive (131) Find all emails (131)" at bounding box center [709, 87] width 1205 height 54
click at [1318, 123] on div "My lists / Added from LinkedIn 544 0 Buy credits Added from LinkedIn Enrichment…" at bounding box center [709, 327] width 1296 height 654
click at [1100, 38] on div "544" at bounding box center [1121, 49] width 52 height 23
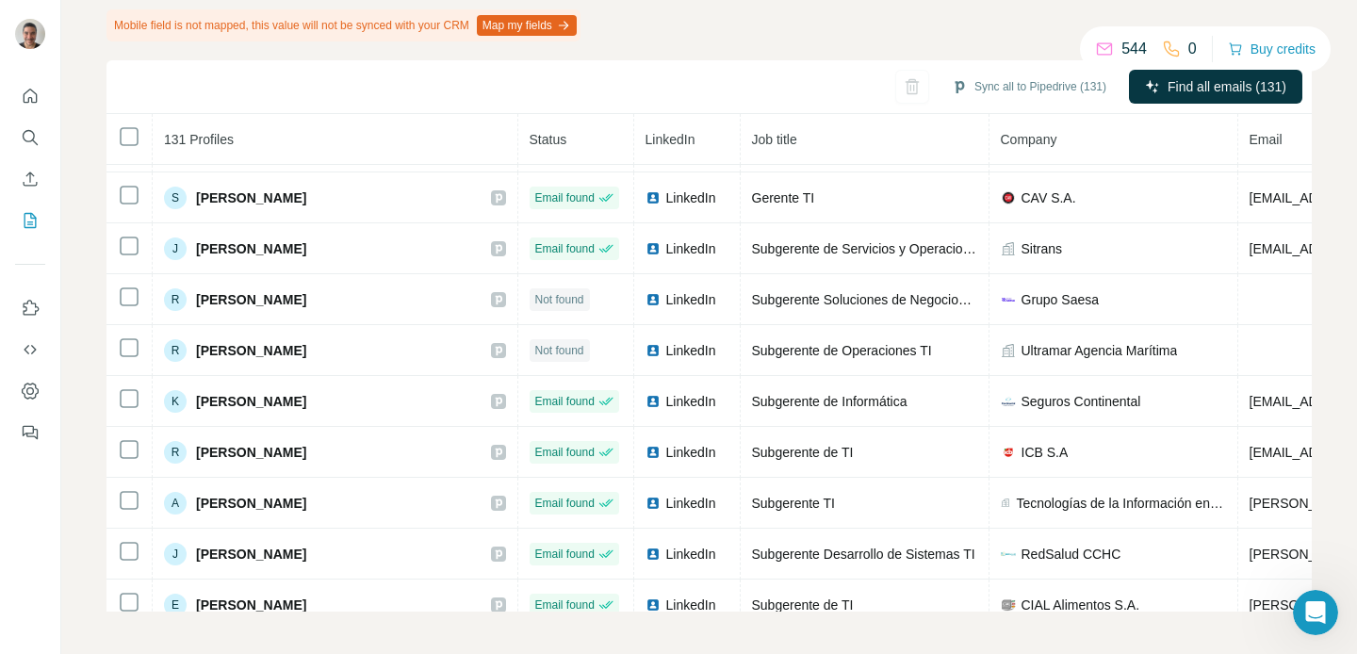
scroll to position [68, 0]
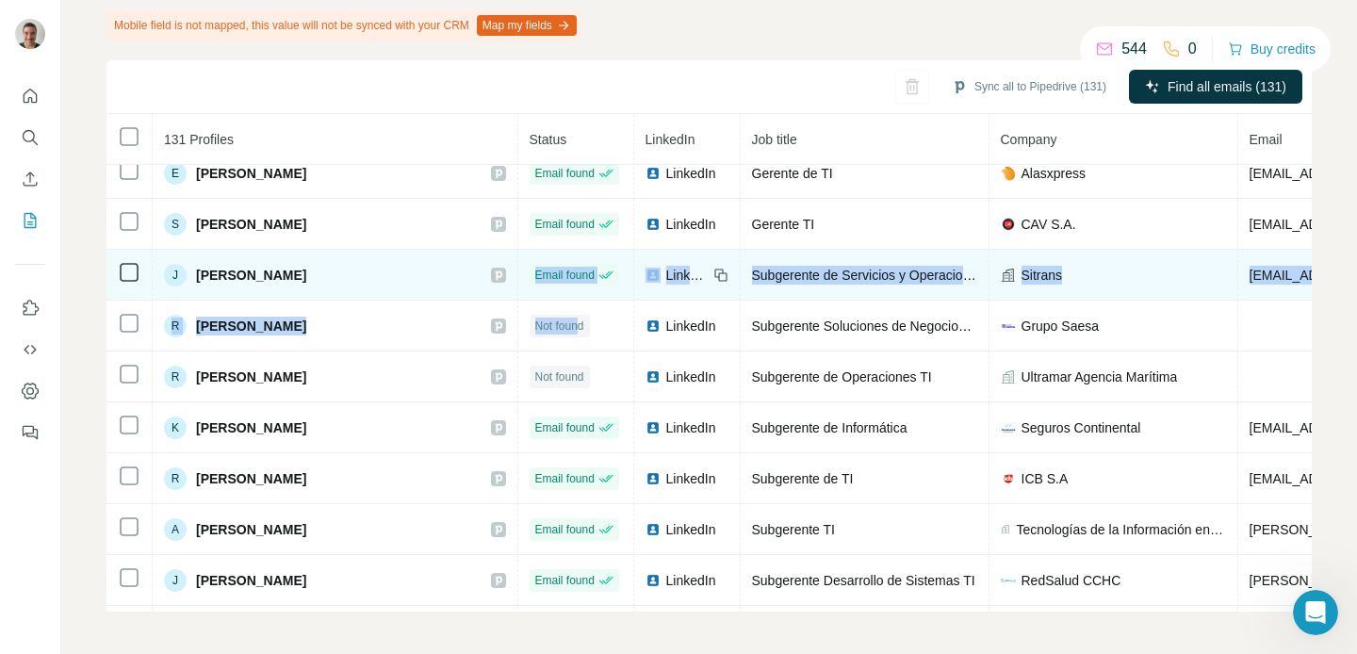
drag, startPoint x: 514, startPoint y: 265, endPoint x: 518, endPoint y: 249, distance: 16.7
click at [517, 249] on tbody "C Cristián Bravo M. Email found LinkedIn Gerente de Gobierno TI y Procesos Banc…" at bounding box center [1139, 606] width 2065 height 1018
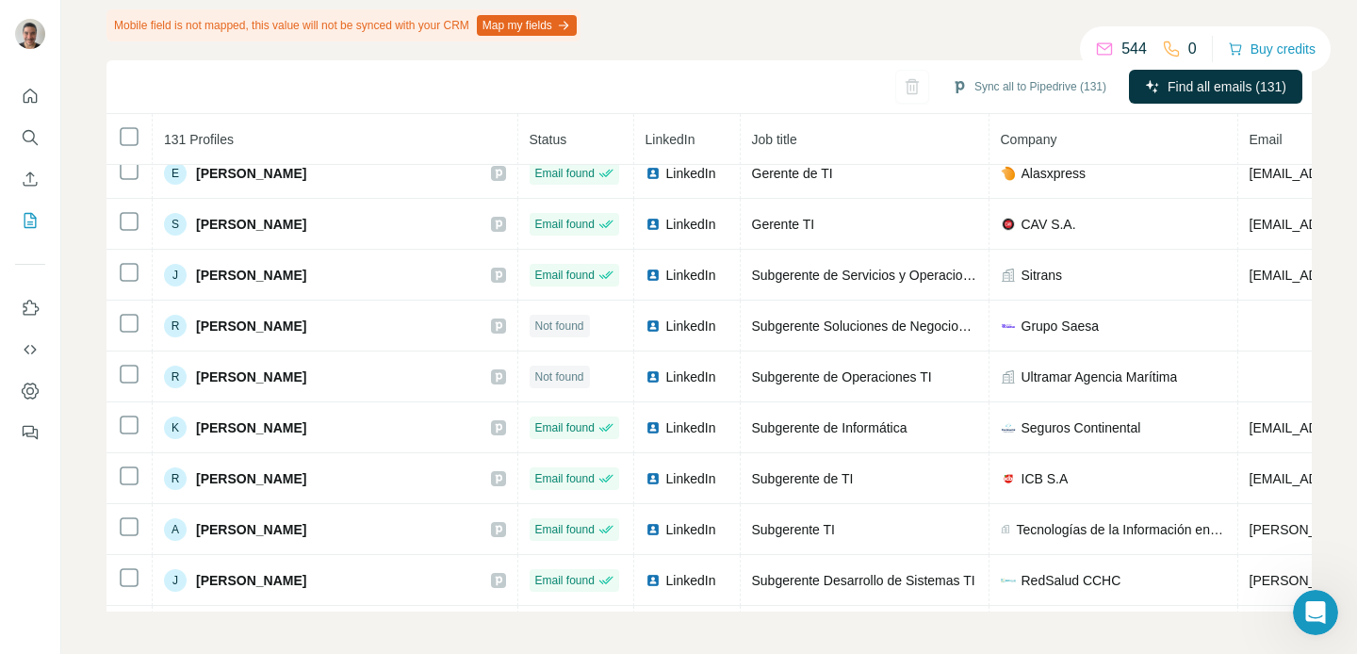
click at [811, 0] on div "Added from LinkedIn Enrichment is done Mobile field is not mapped, this value w…" at bounding box center [709, 285] width 1205 height 651
